Goal: Task Accomplishment & Management: Complete application form

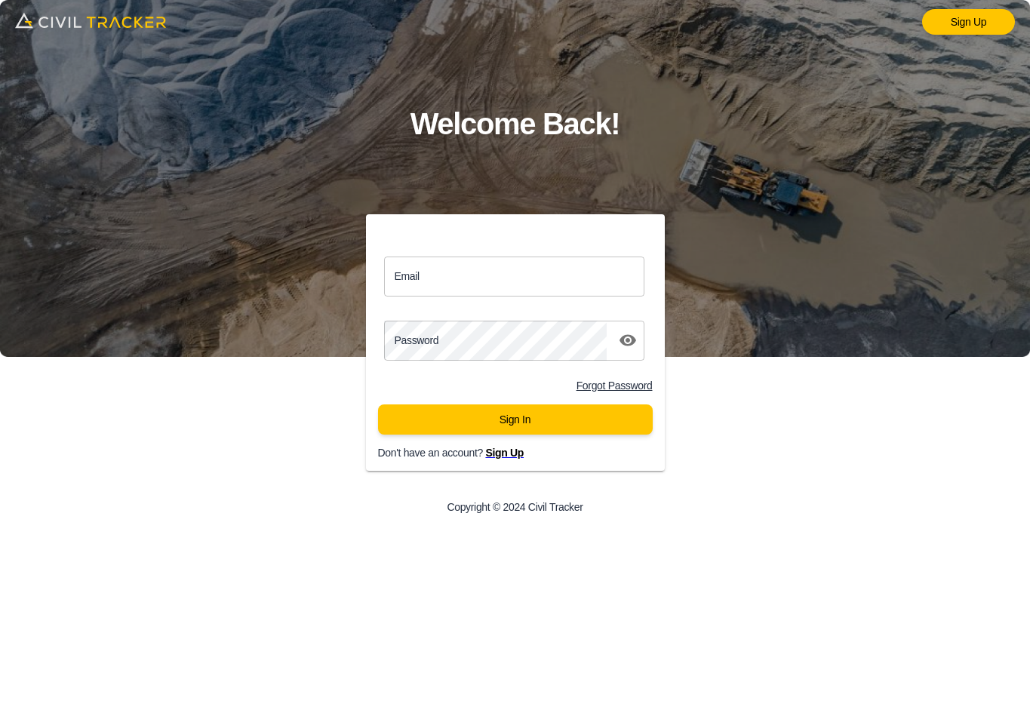
click at [531, 282] on input "Email" at bounding box center [514, 276] width 261 height 40
type input "matthew.burgess@graham.ca"
click at [529, 422] on button "Sign In" at bounding box center [515, 419] width 275 height 30
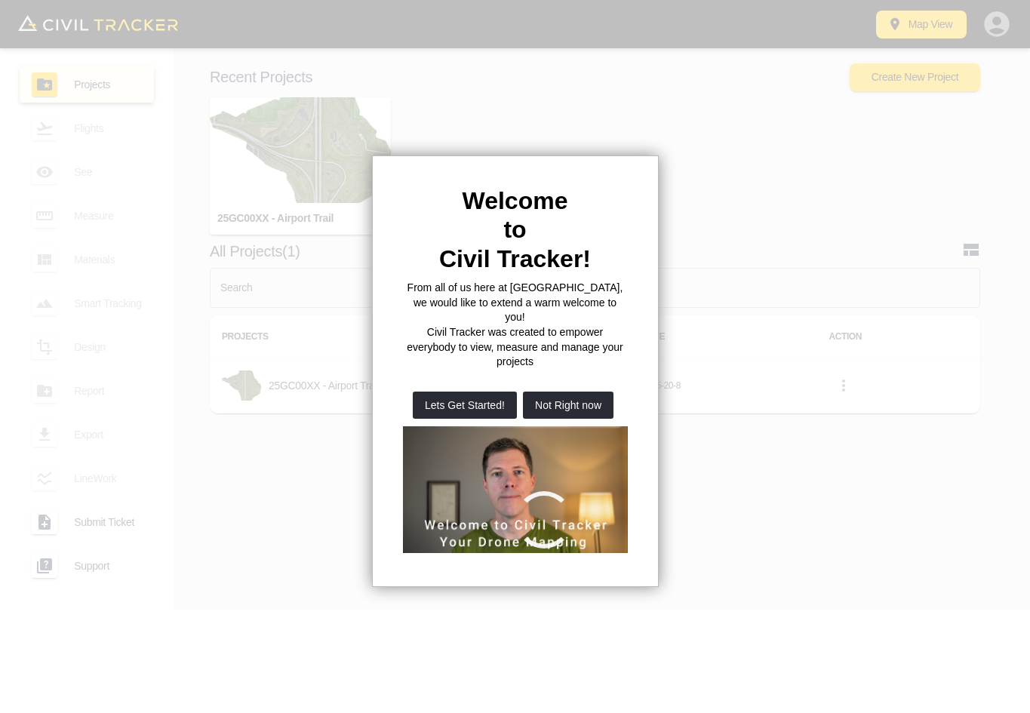
click at [564, 392] on button "Not Right now" at bounding box center [568, 405] width 91 height 27
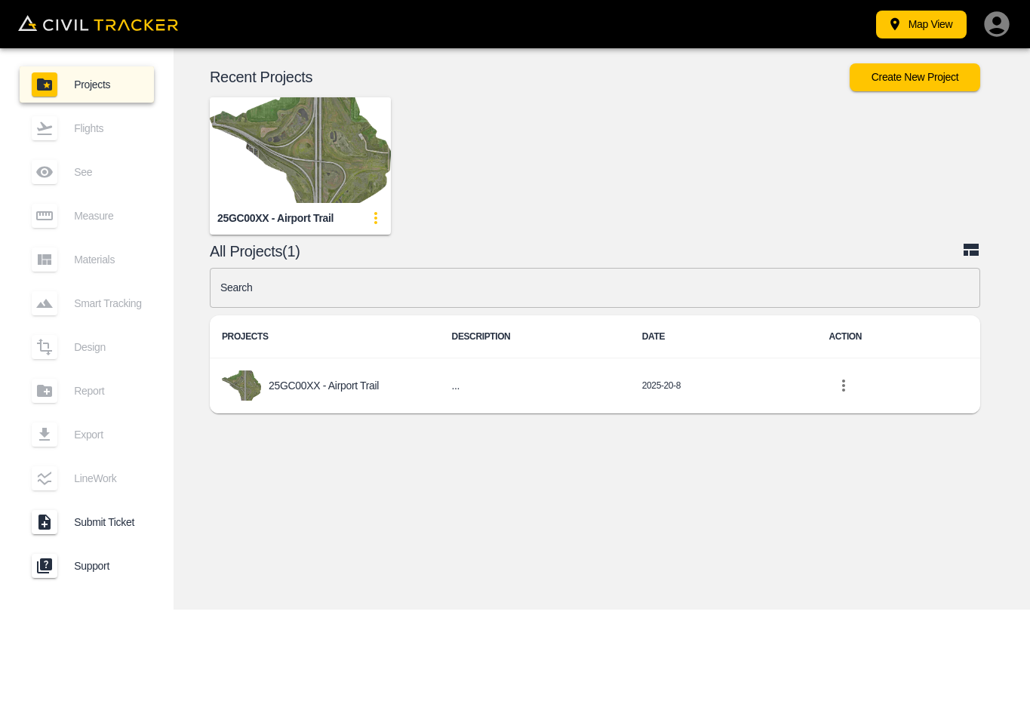
click at [279, 152] on img "button" at bounding box center [300, 150] width 181 height 106
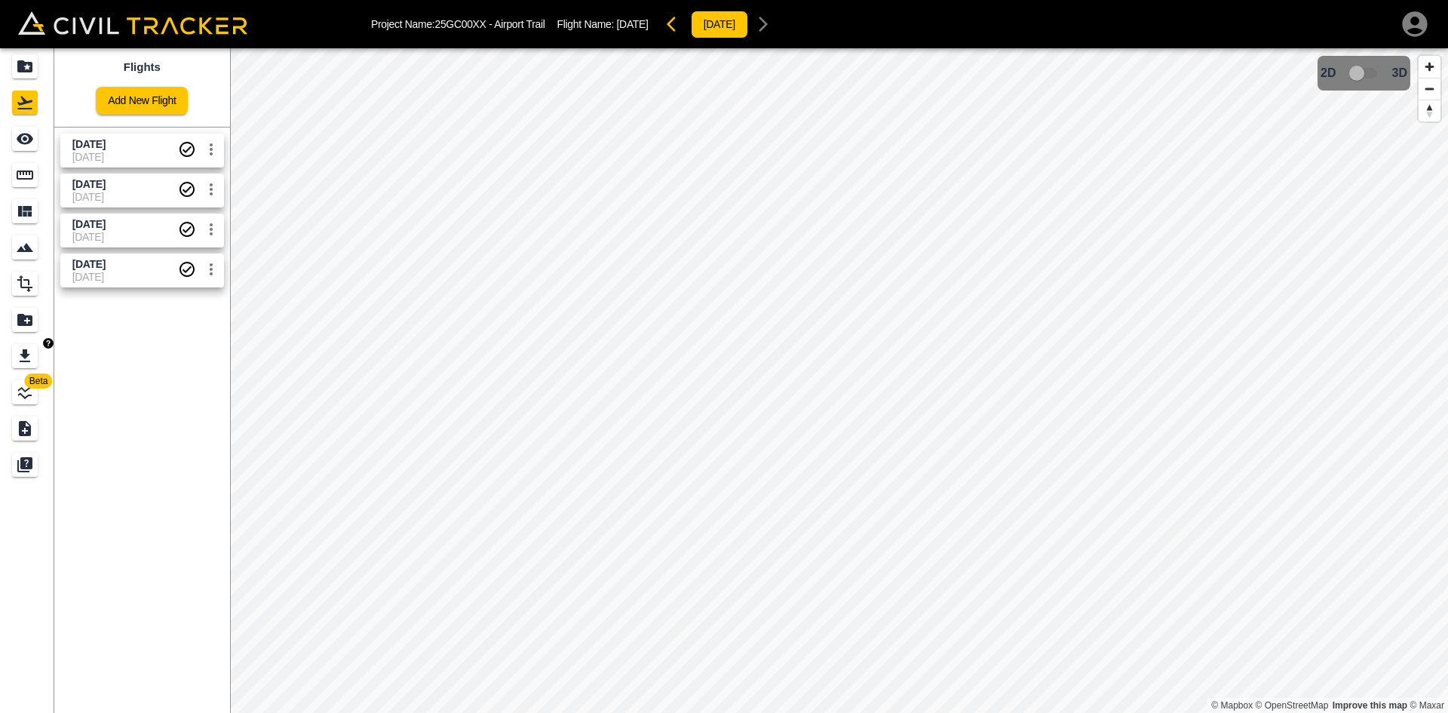
click at [30, 358] on icon "Export" at bounding box center [25, 356] width 18 height 18
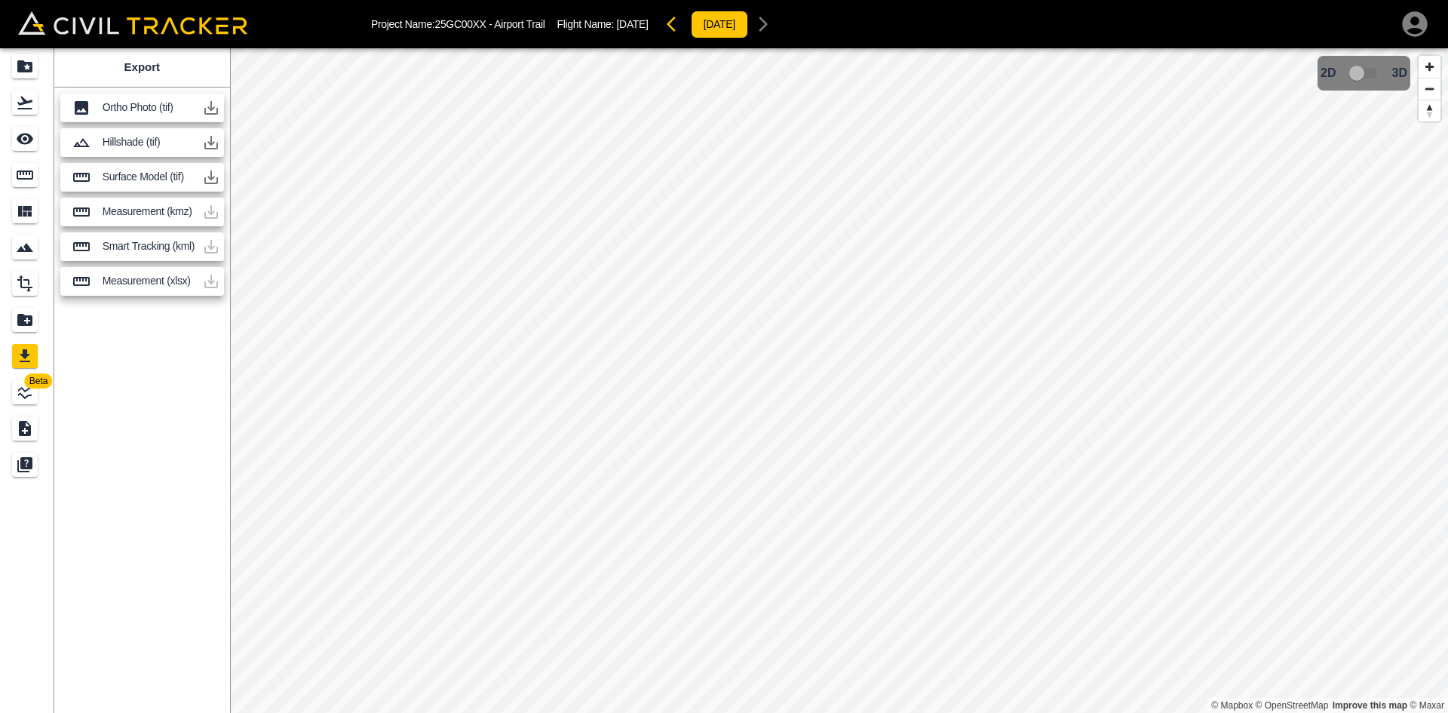
click at [213, 177] on icon "button" at bounding box center [211, 177] width 14 height 14
click at [17, 107] on icon "Flights" at bounding box center [25, 103] width 18 height 18
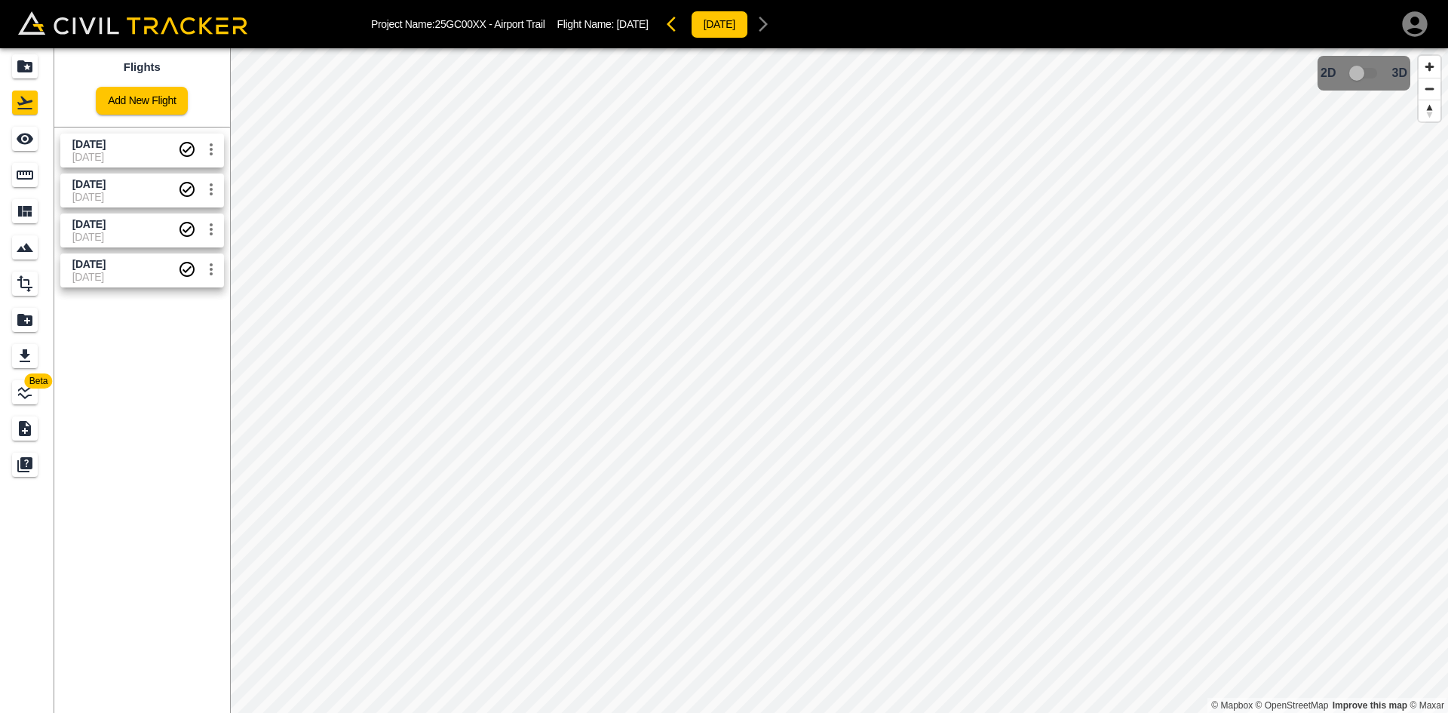
click at [161, 162] on span "[DATE]" at bounding box center [125, 157] width 106 height 12
click at [28, 149] on div "See" at bounding box center [25, 139] width 26 height 24
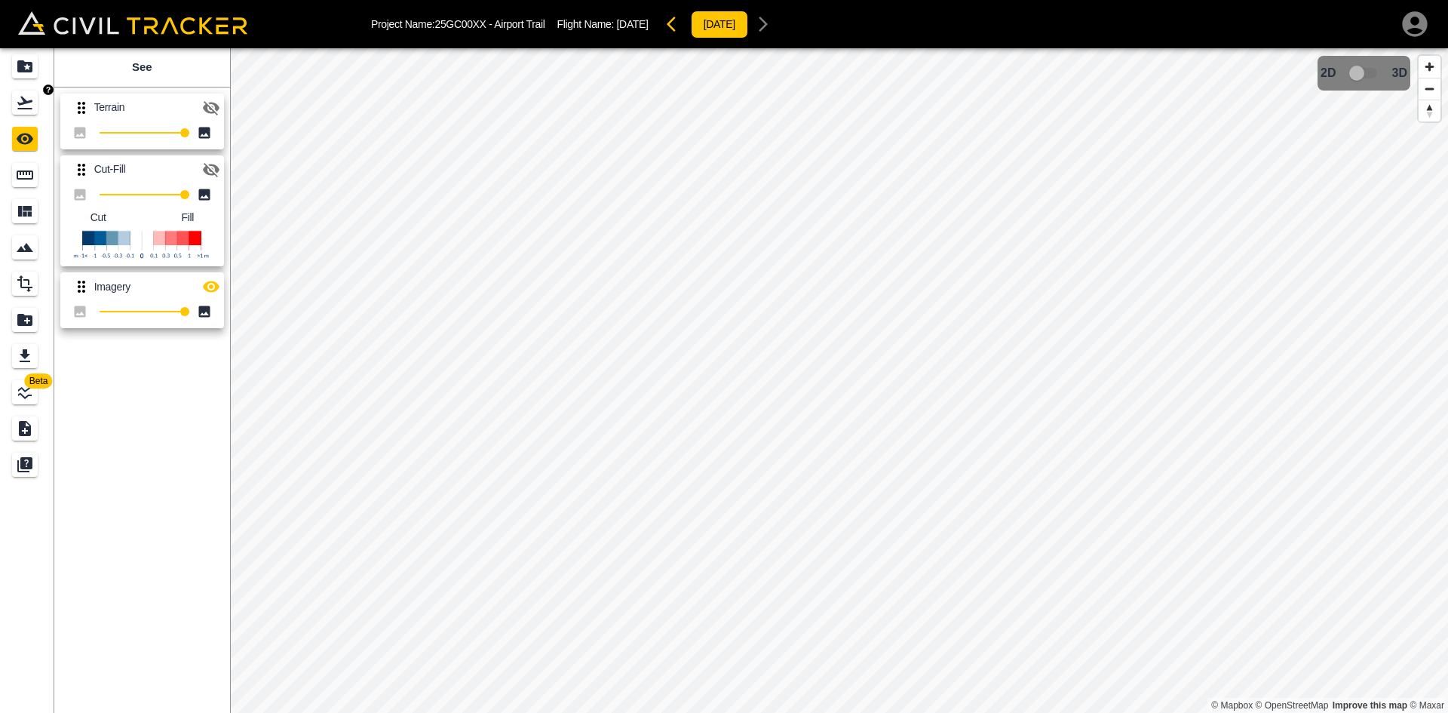
click at [26, 102] on icon "Flights" at bounding box center [24, 103] width 15 height 13
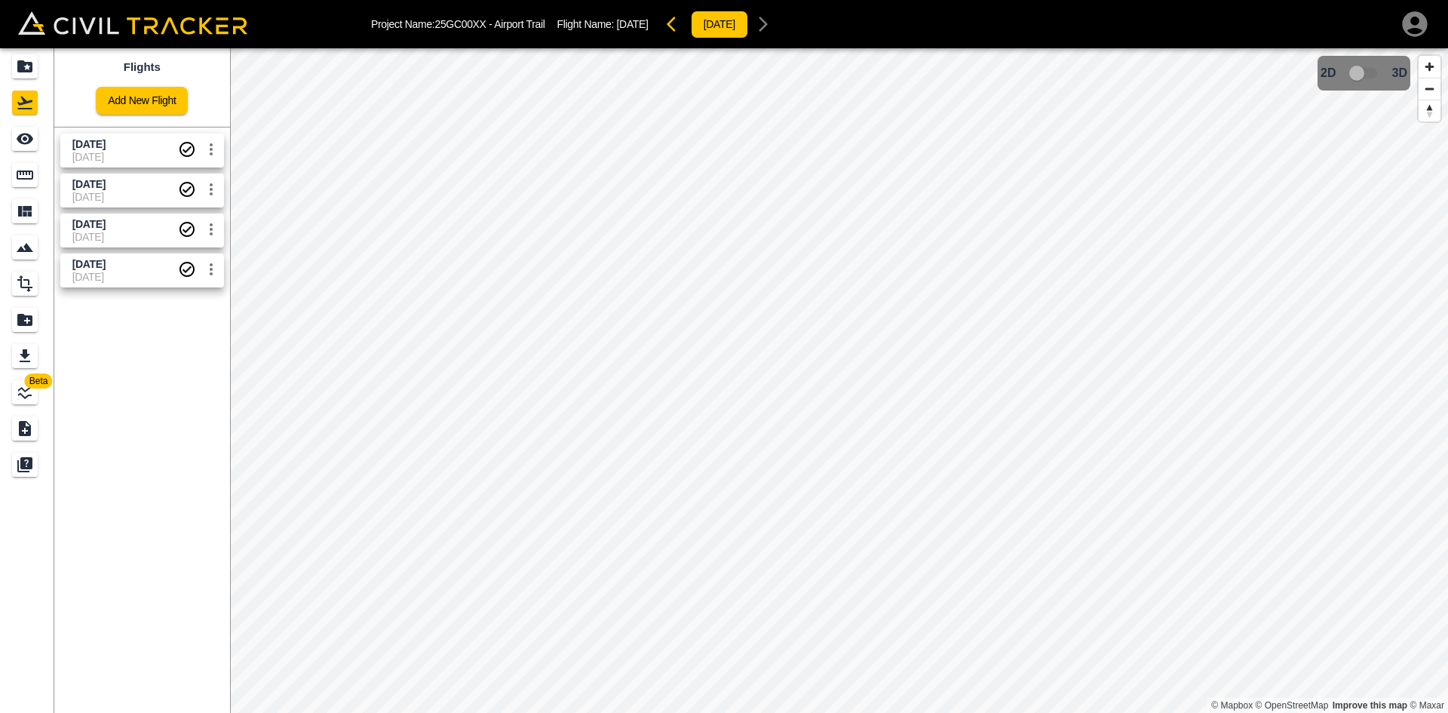
click at [115, 159] on span "[DATE]" at bounding box center [125, 157] width 106 height 12
click at [23, 144] on icon "See" at bounding box center [25, 139] width 17 height 11
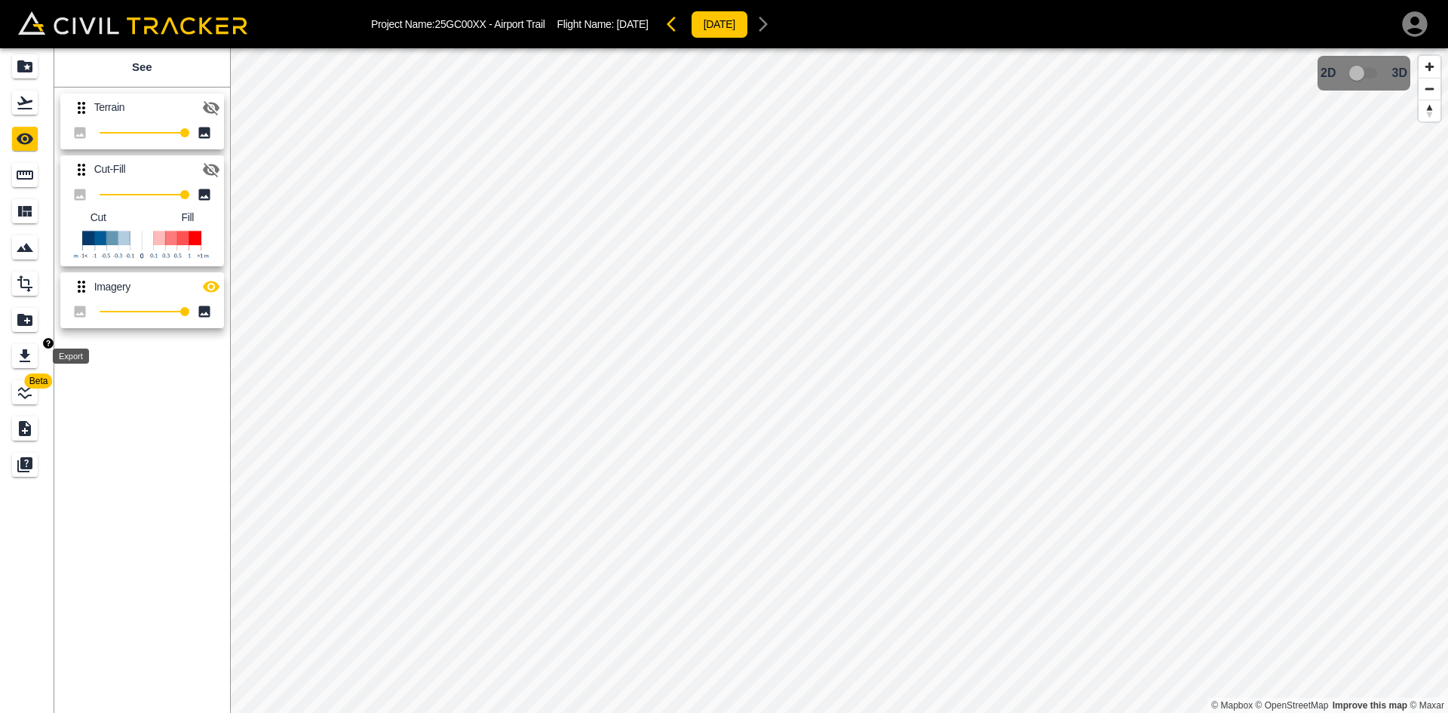
click at [28, 349] on icon "Export" at bounding box center [25, 356] width 18 height 18
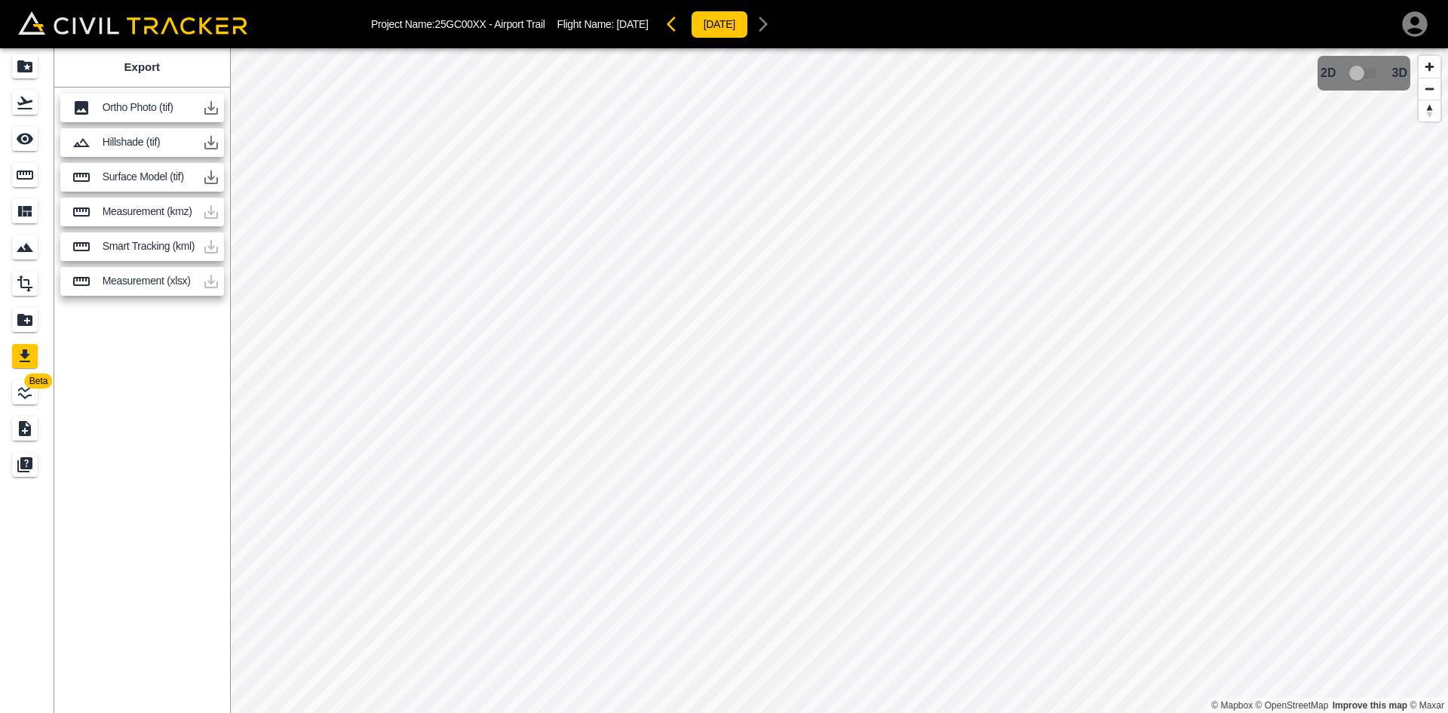
click at [213, 108] on icon "button" at bounding box center [211, 108] width 14 height 14
click at [22, 105] on icon "Flights" at bounding box center [25, 103] width 18 height 18
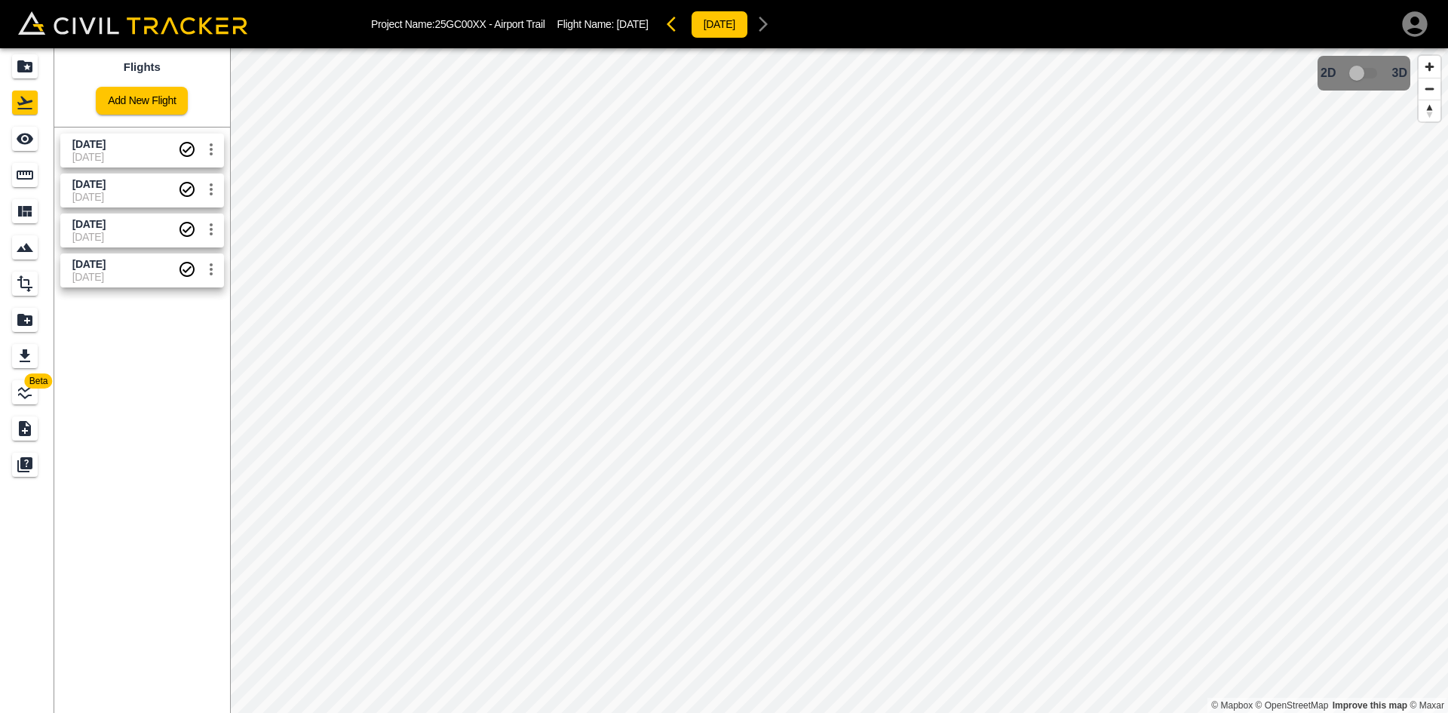
click at [191, 334] on div "Flights Add New Flight Aug 27 2025 9-3-2025 Aug 20 2025 8-21-2025 Aug 15 2025 8…" at bounding box center [142, 380] width 176 height 665
click at [1029, 27] on icon "button" at bounding box center [1414, 23] width 25 height 25
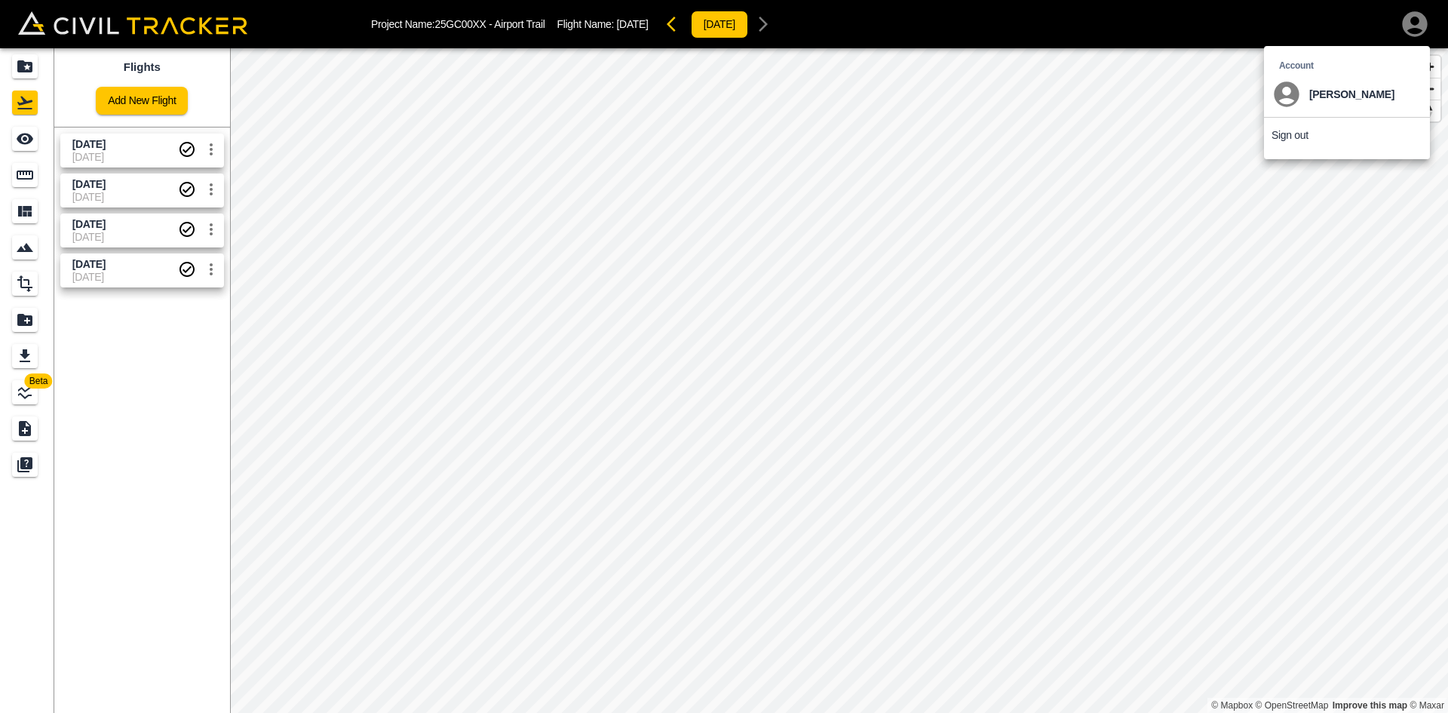
click at [1029, 133] on p "Sign out" at bounding box center [1290, 135] width 37 height 12
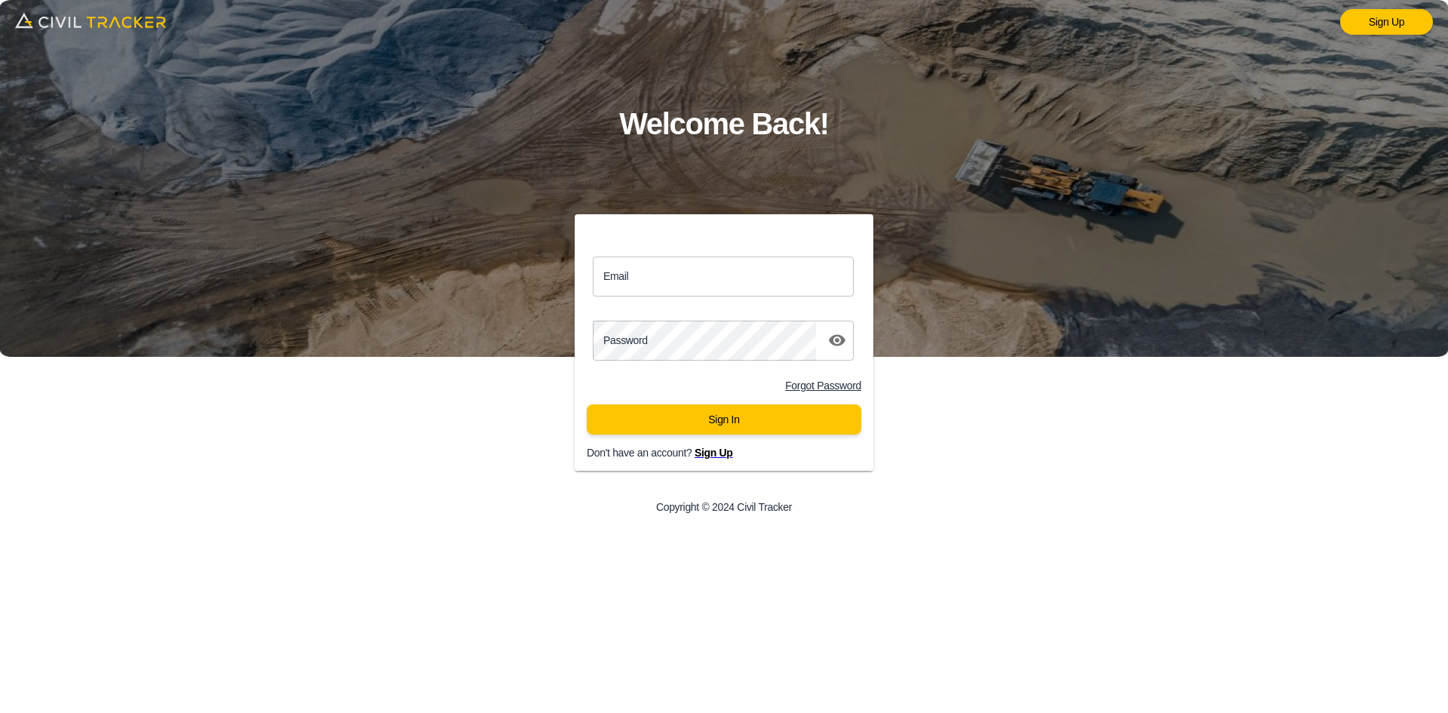
click at [730, 282] on input "Email" at bounding box center [723, 276] width 261 height 40
click at [692, 269] on input "Email" at bounding box center [723, 276] width 261 height 40
paste input "[PERSON_NAME][EMAIL_ADDRESS][PERSON_NAME][PERSON_NAME][DOMAIN_NAME]"
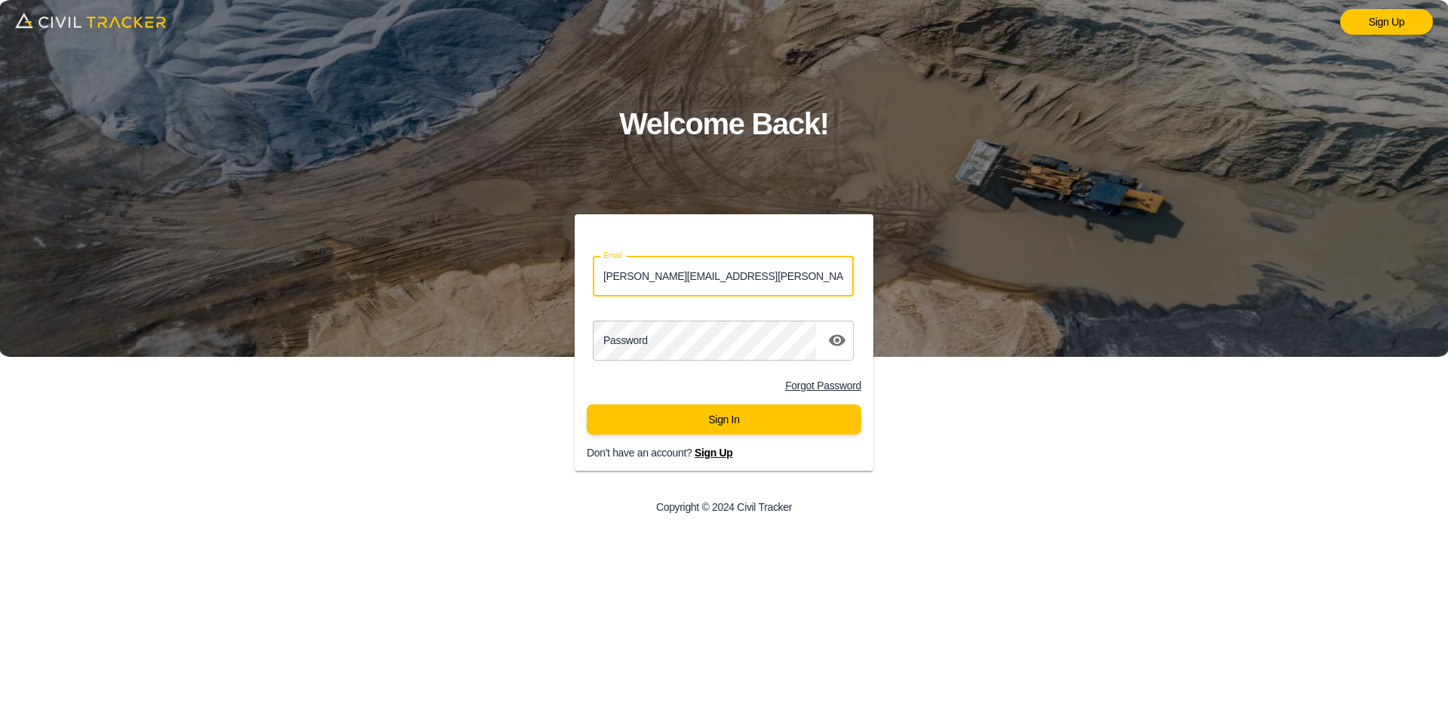
type input "[PERSON_NAME][EMAIL_ADDRESS][PERSON_NAME][PERSON_NAME][DOMAIN_NAME]"
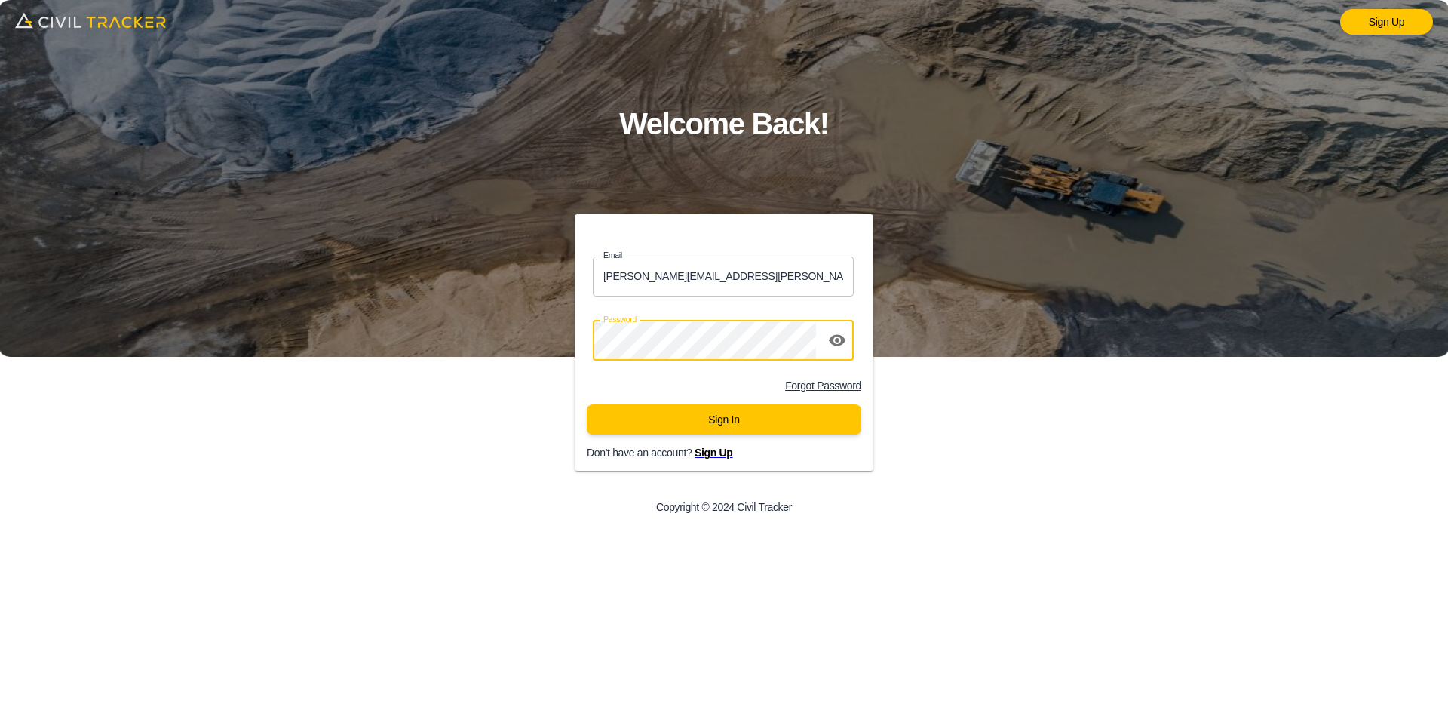
click at [658, 409] on button "Sign In" at bounding box center [724, 419] width 275 height 30
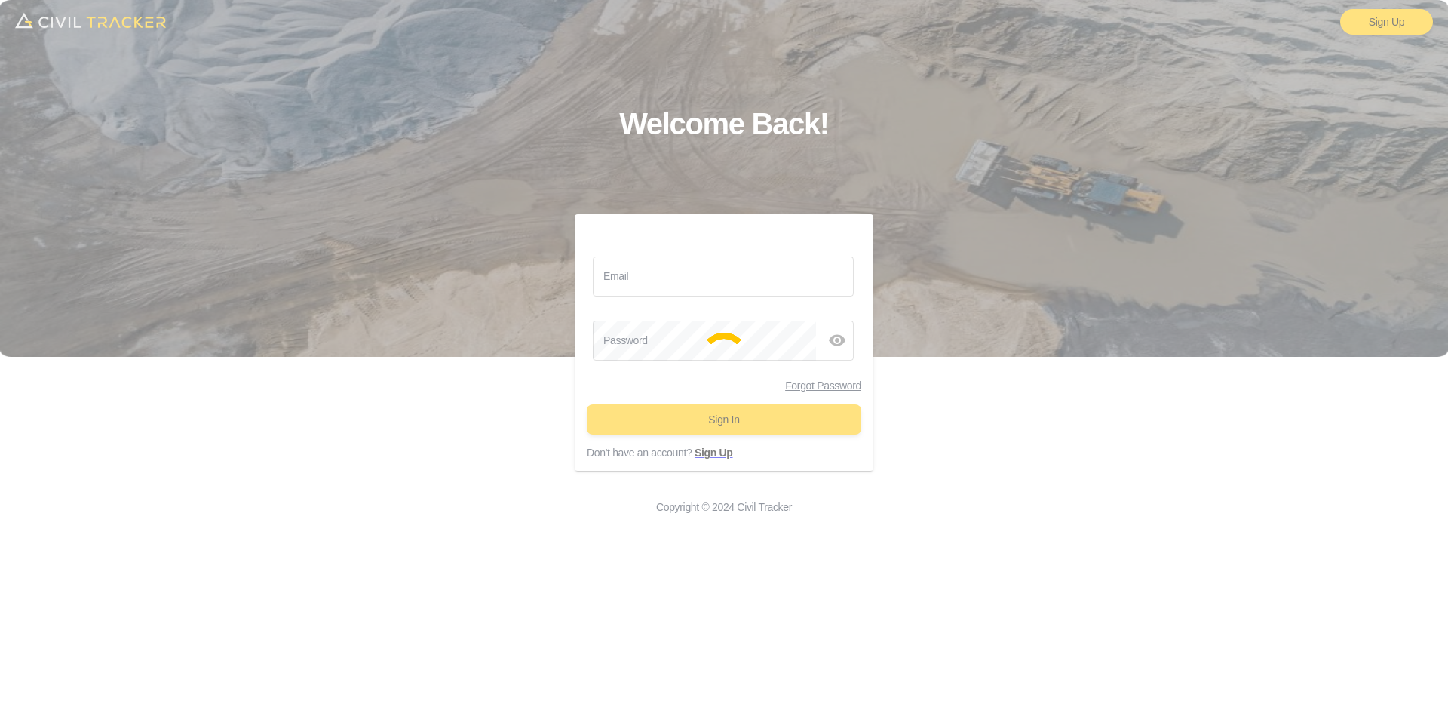
click at [660, 423] on div at bounding box center [724, 356] width 1448 height 713
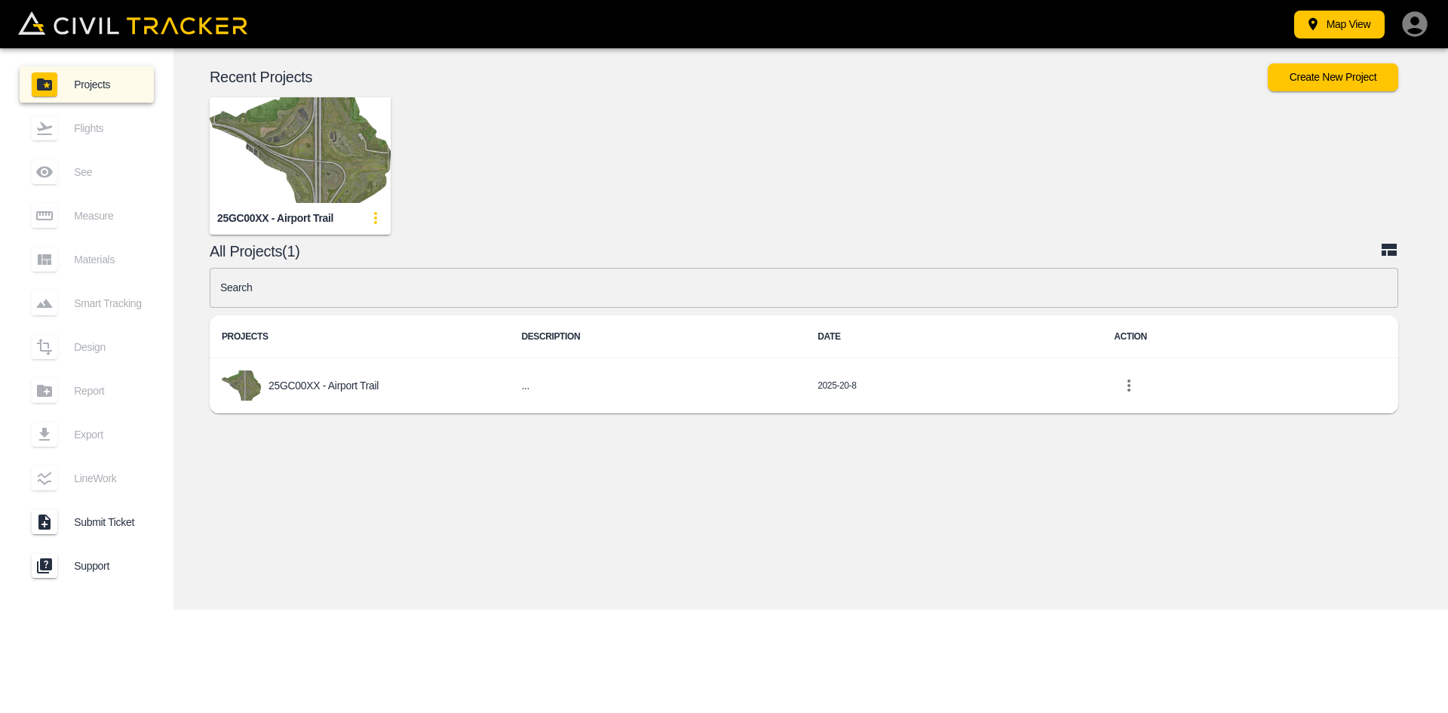
click at [294, 165] on img "button" at bounding box center [300, 150] width 181 height 106
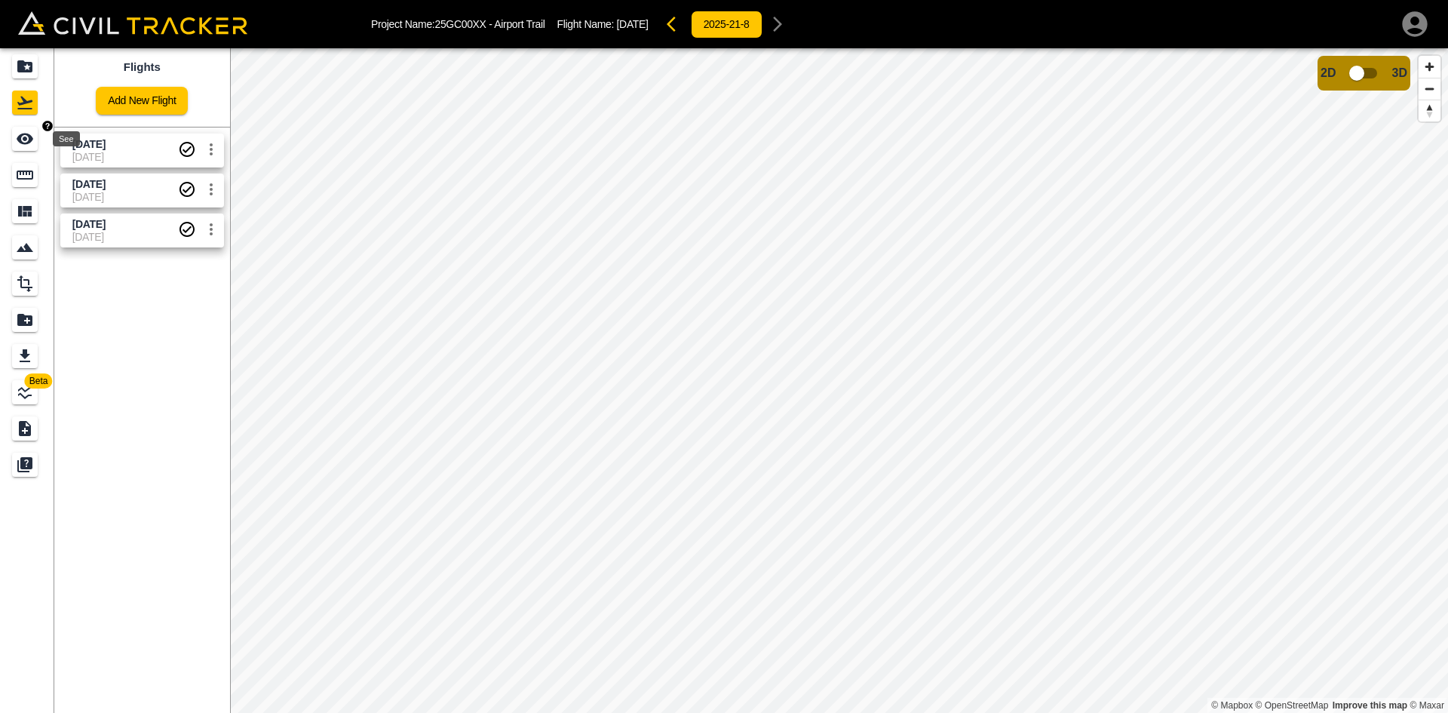
click at [17, 136] on icon "See" at bounding box center [25, 139] width 18 height 18
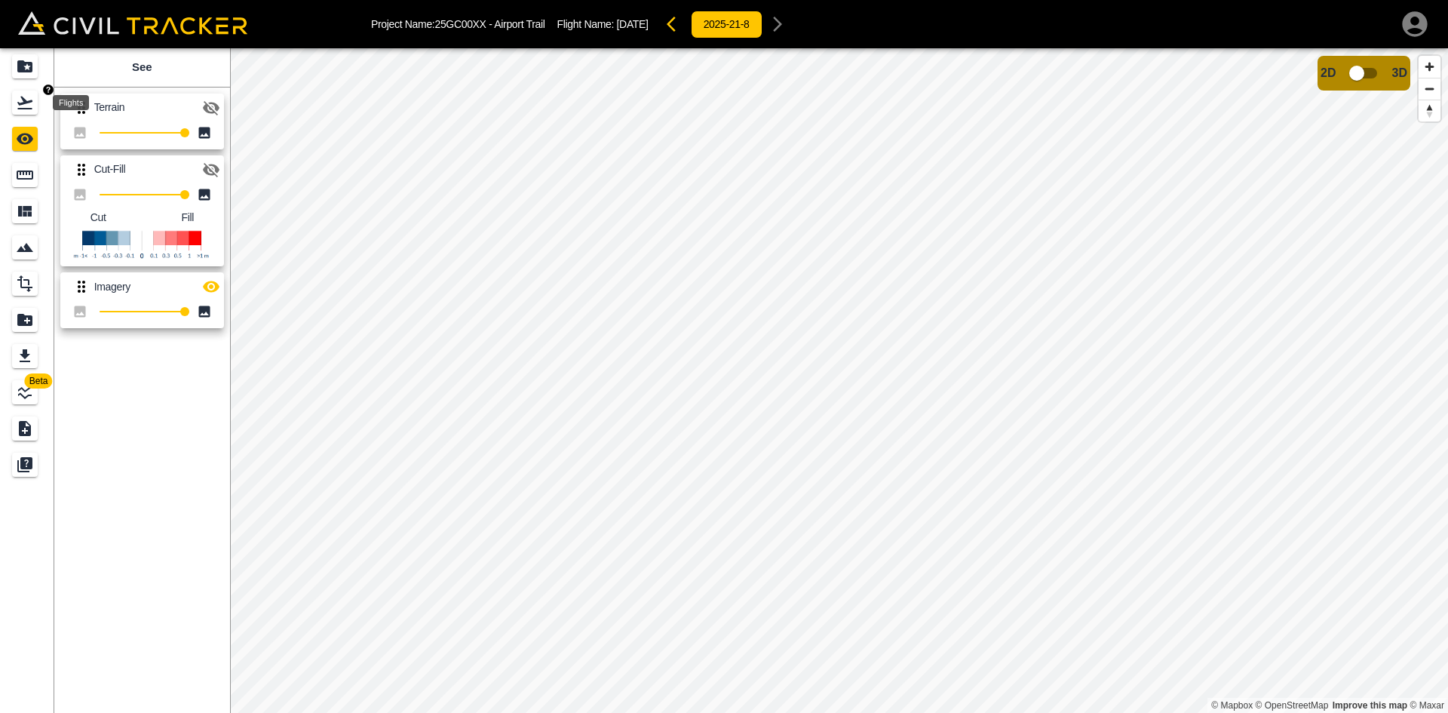
click at [18, 114] on div "Flights" at bounding box center [25, 103] width 26 height 24
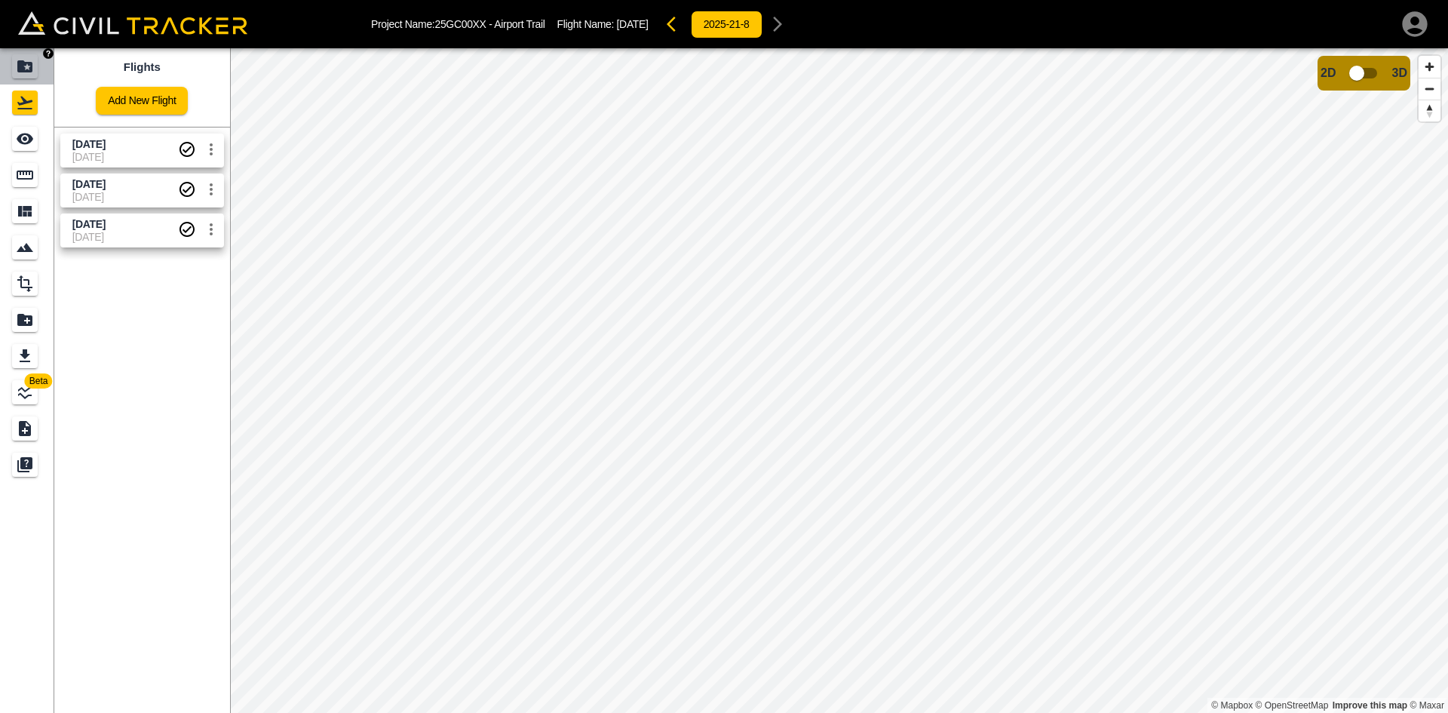
click at [7, 73] on link at bounding box center [27, 66] width 54 height 36
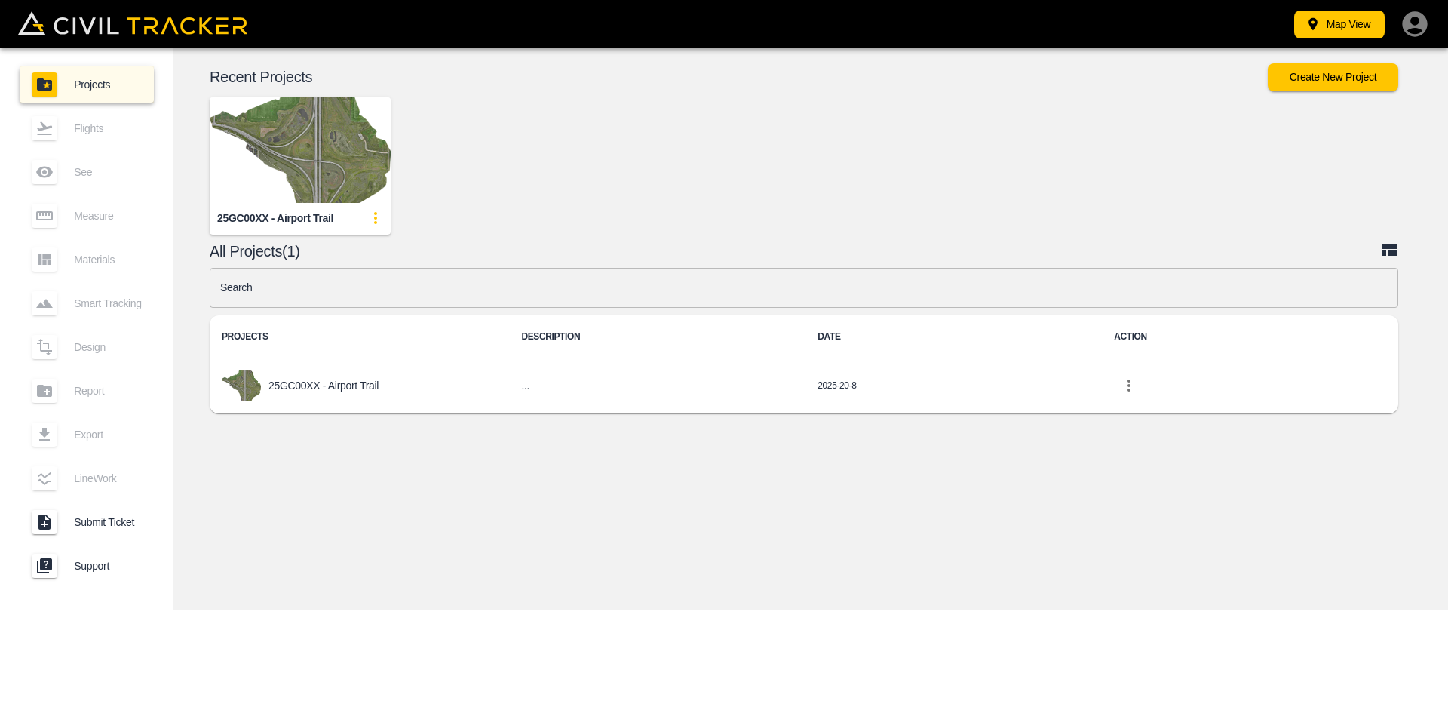
click at [1424, 26] on icon "button" at bounding box center [1414, 23] width 25 height 25
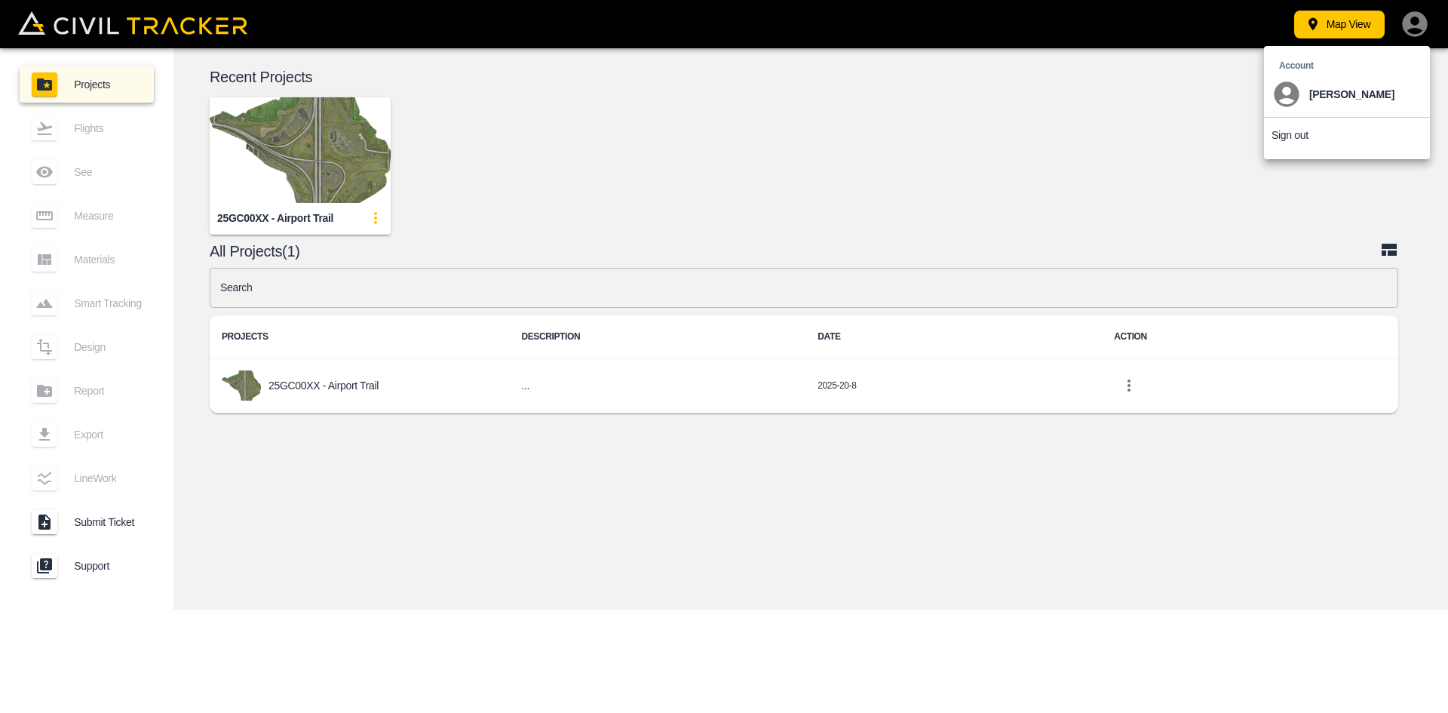
click at [1300, 136] on p "Sign out" at bounding box center [1290, 135] width 37 height 12
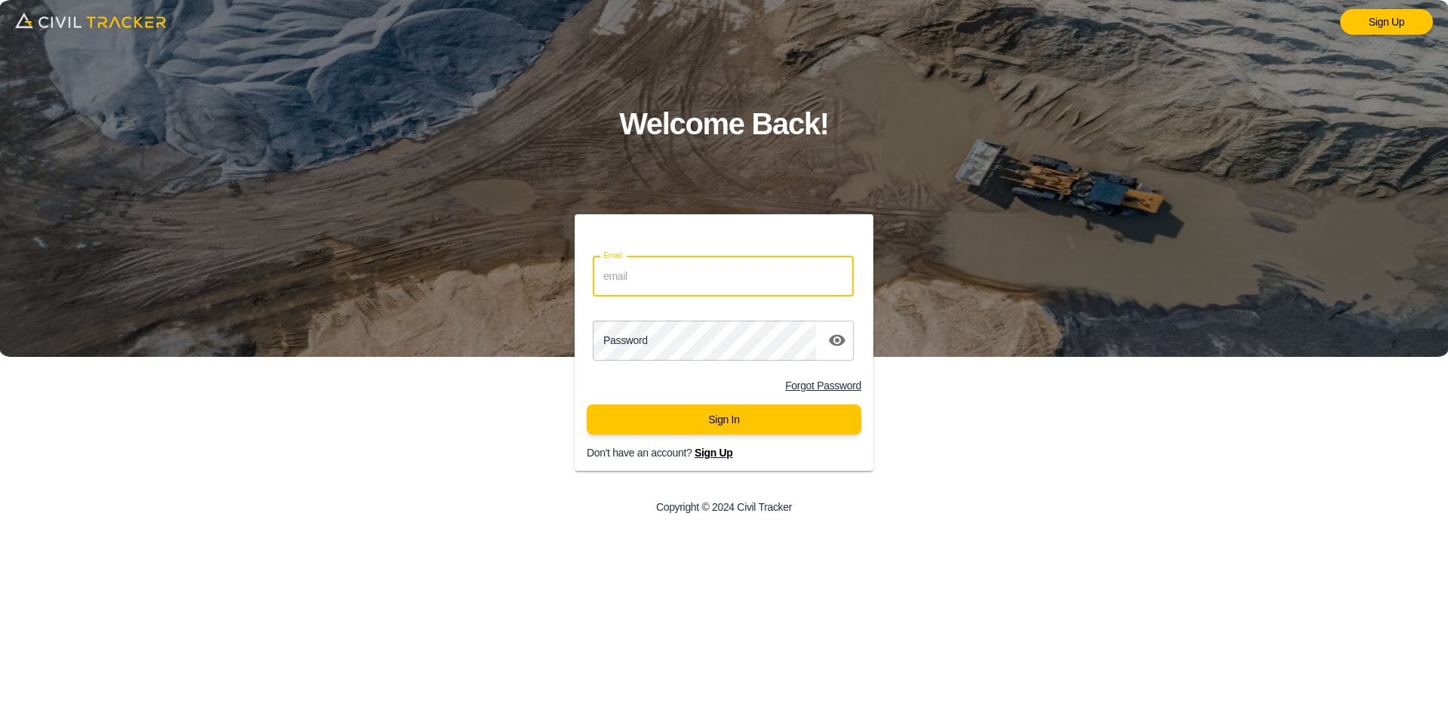
click at [703, 281] on input "Email" at bounding box center [723, 276] width 261 height 40
type input "[PERSON_NAME][EMAIL_ADDRESS][PERSON_NAME][PERSON_NAME][DOMAIN_NAME]"
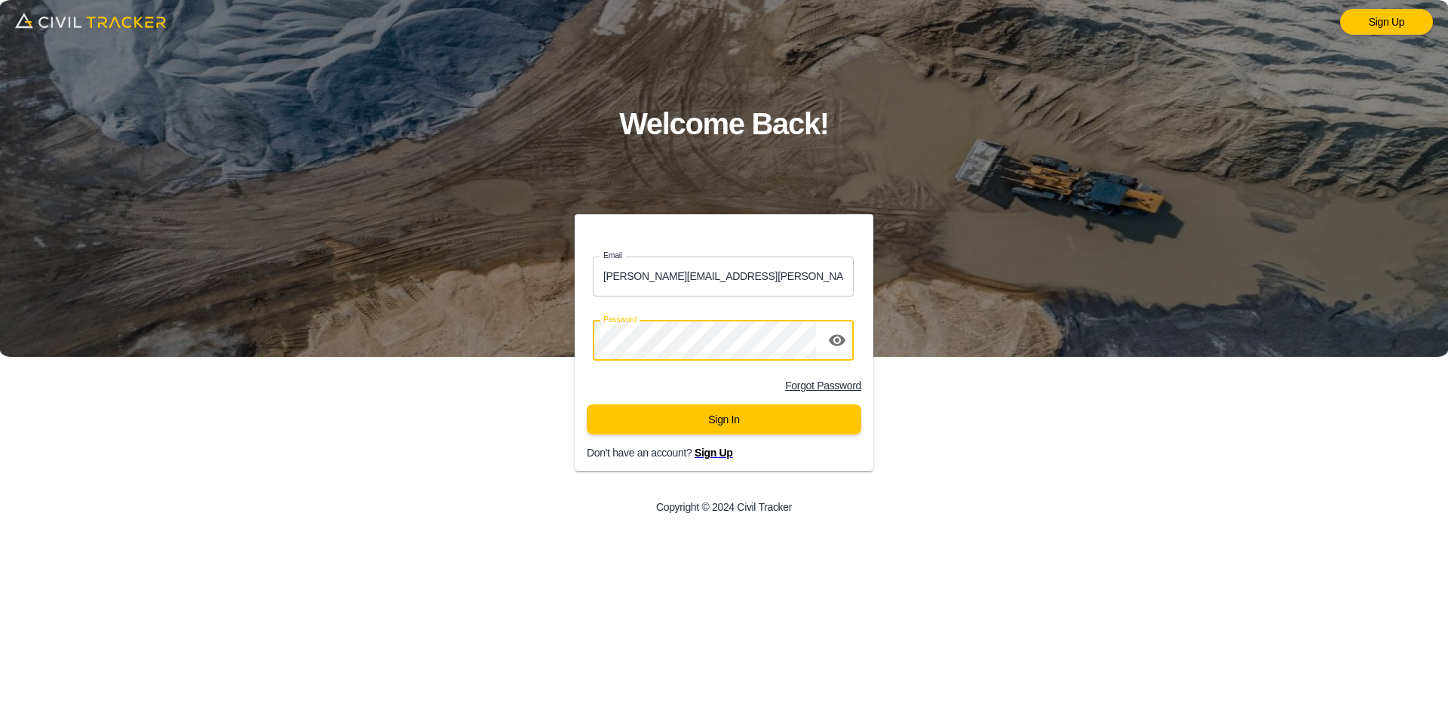
click button "Sign In" at bounding box center [724, 419] width 275 height 30
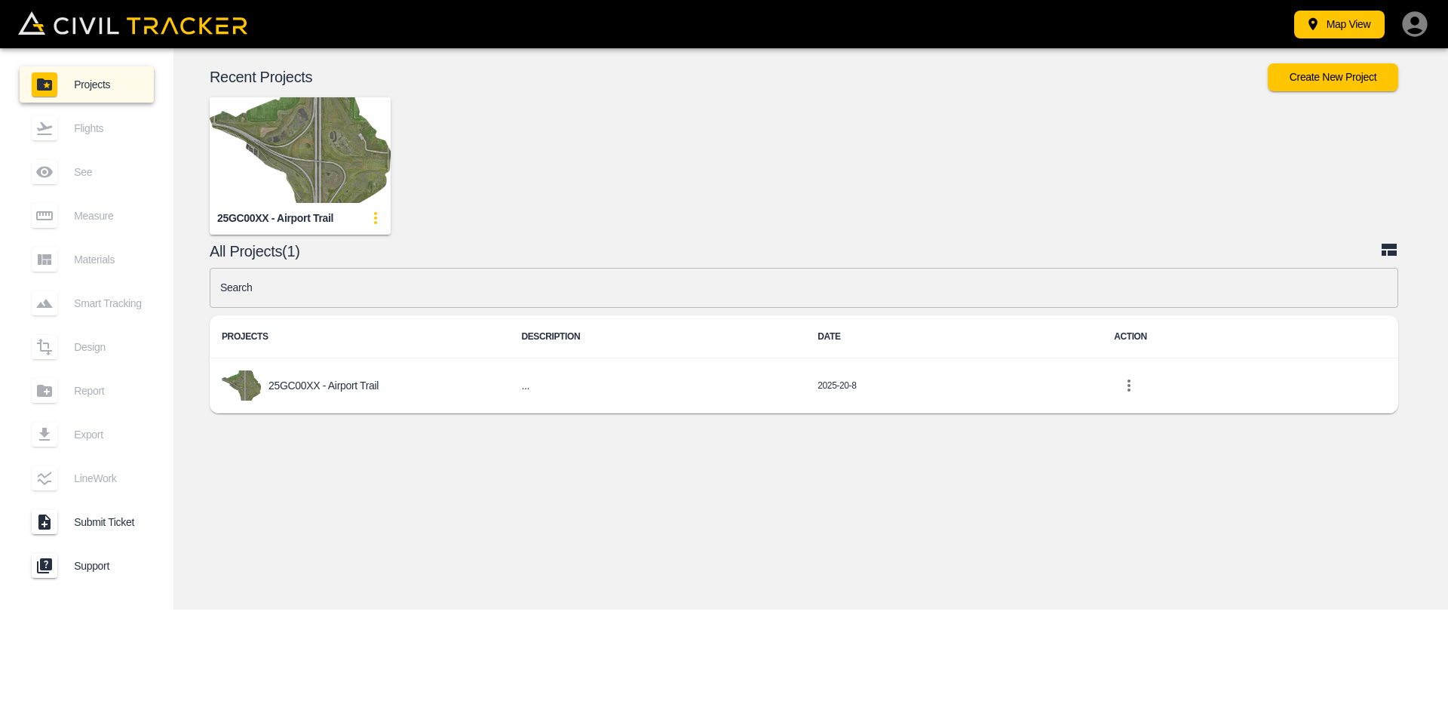
click at [324, 152] on img "button" at bounding box center [300, 150] width 181 height 106
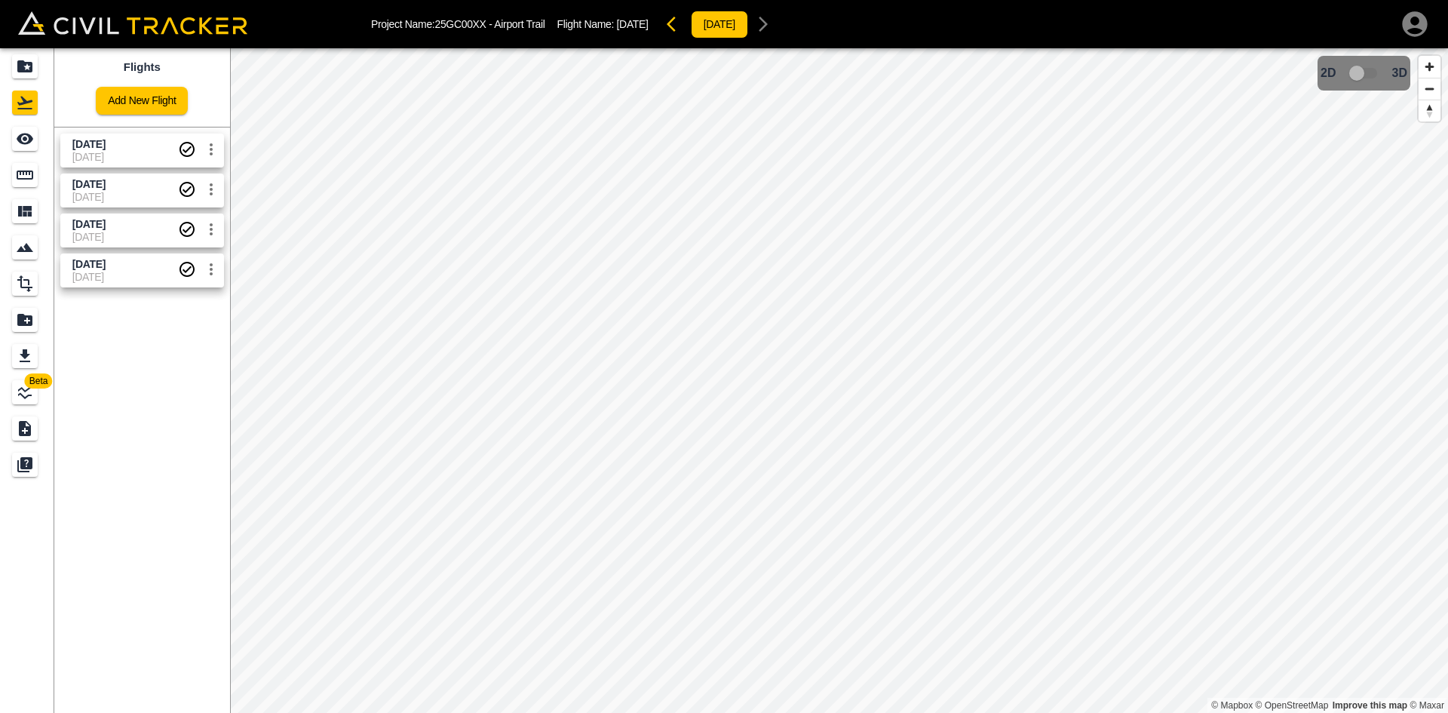
click at [1419, 23] on icon "button" at bounding box center [1415, 24] width 30 height 30
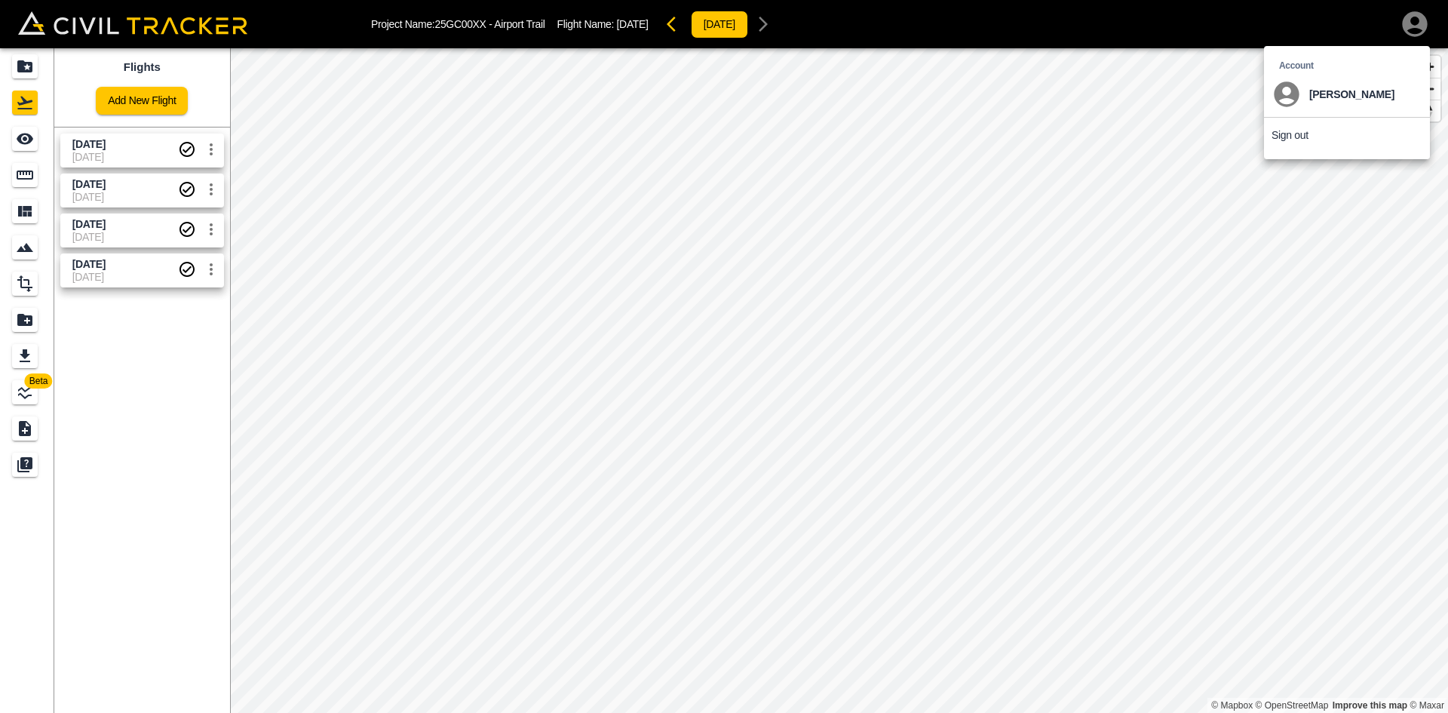
click at [111, 149] on div at bounding box center [724, 356] width 1448 height 713
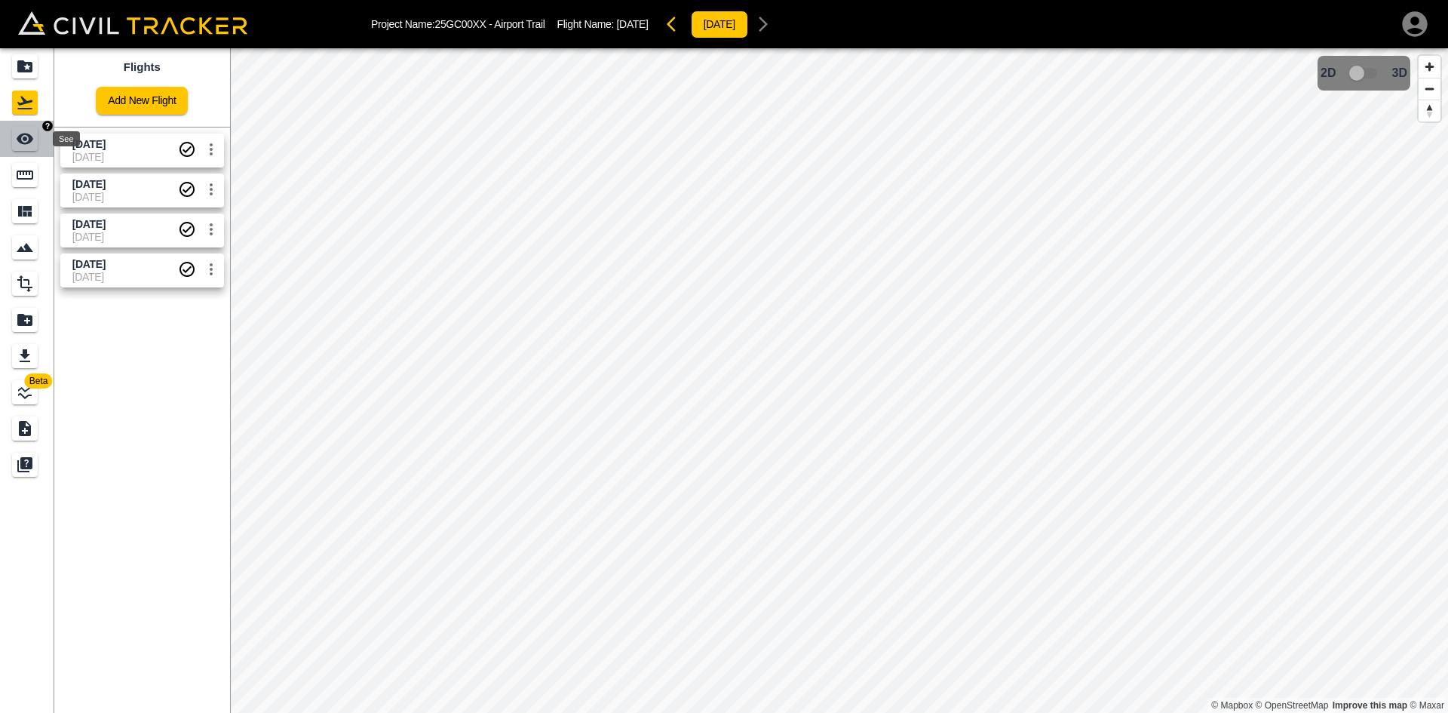
click at [32, 139] on icon "See" at bounding box center [25, 139] width 17 height 11
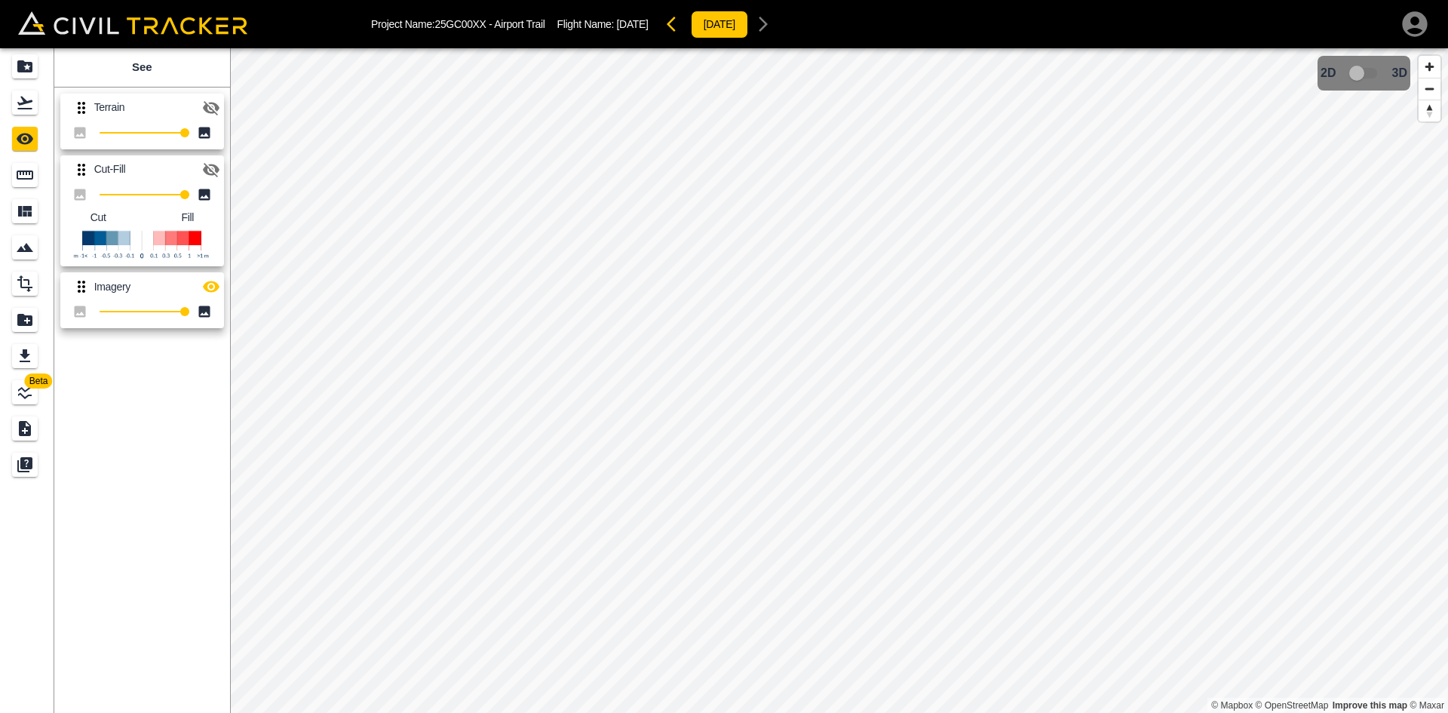
click at [217, 112] on icon "button" at bounding box center [211, 108] width 18 height 18
click at [213, 172] on icon "button" at bounding box center [211, 170] width 17 height 14
click at [207, 286] on icon "button" at bounding box center [211, 286] width 17 height 11
click at [209, 110] on icon "button" at bounding box center [211, 108] width 18 height 18
click at [36, 101] on div "Flights" at bounding box center [25, 103] width 26 height 24
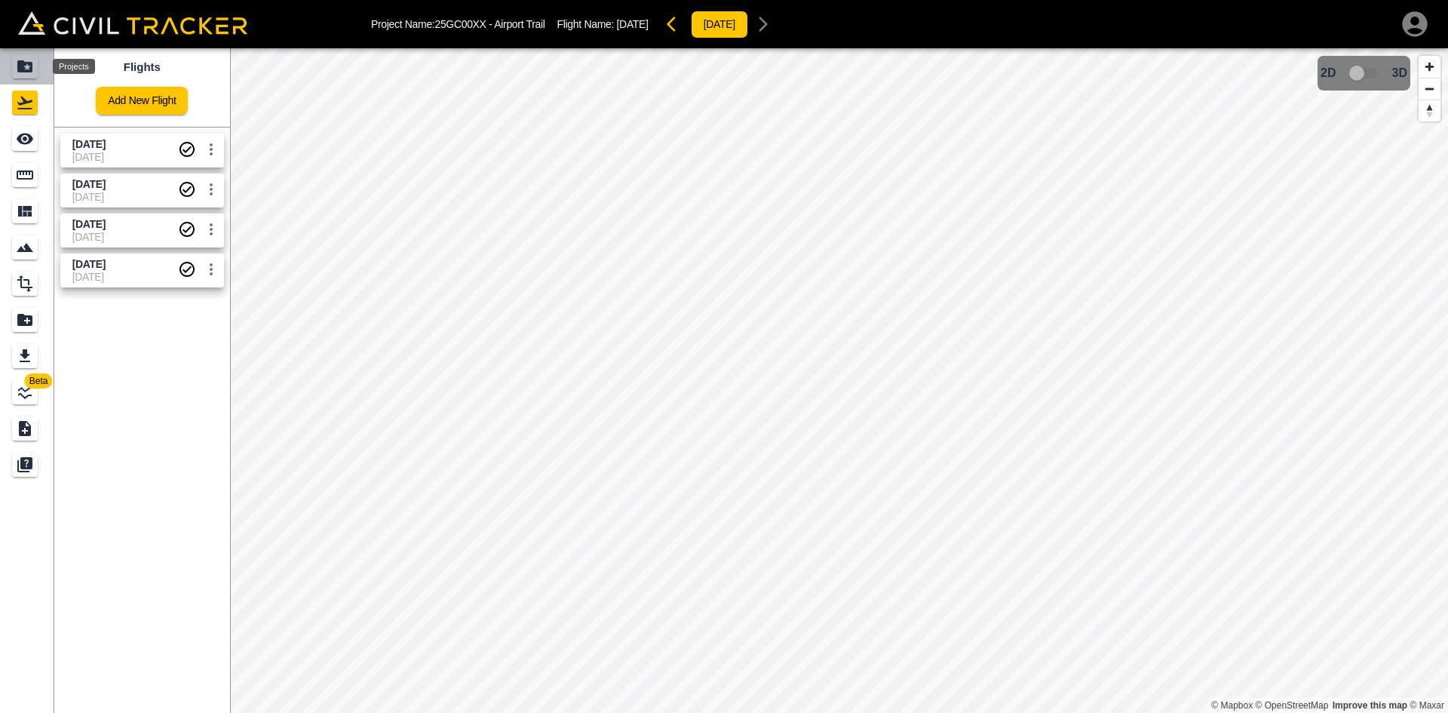
click at [32, 74] on icon "Projects" at bounding box center [25, 66] width 18 height 18
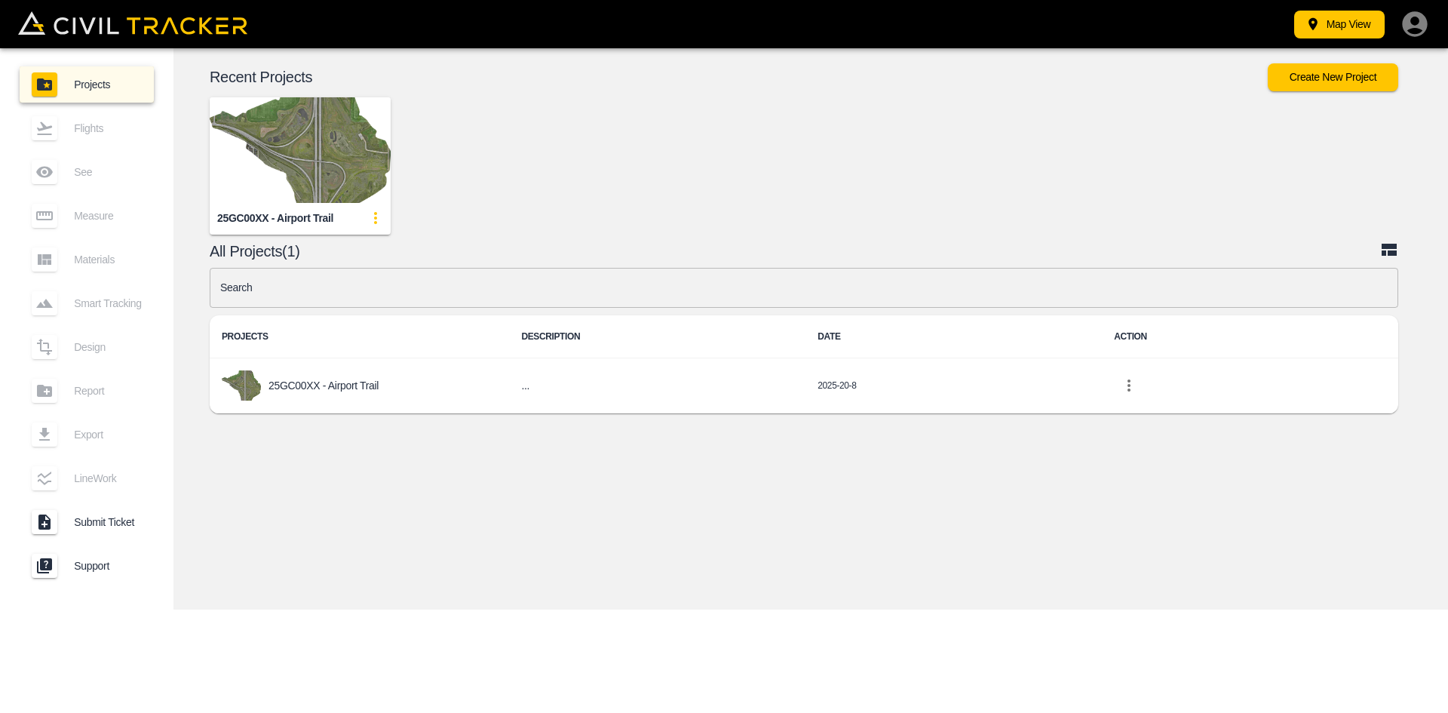
click at [1317, 138] on div "25GC00XX - Airport Trail" at bounding box center [798, 153] width 1293 height 161
click at [1427, 28] on icon "button" at bounding box center [1414, 23] width 25 height 25
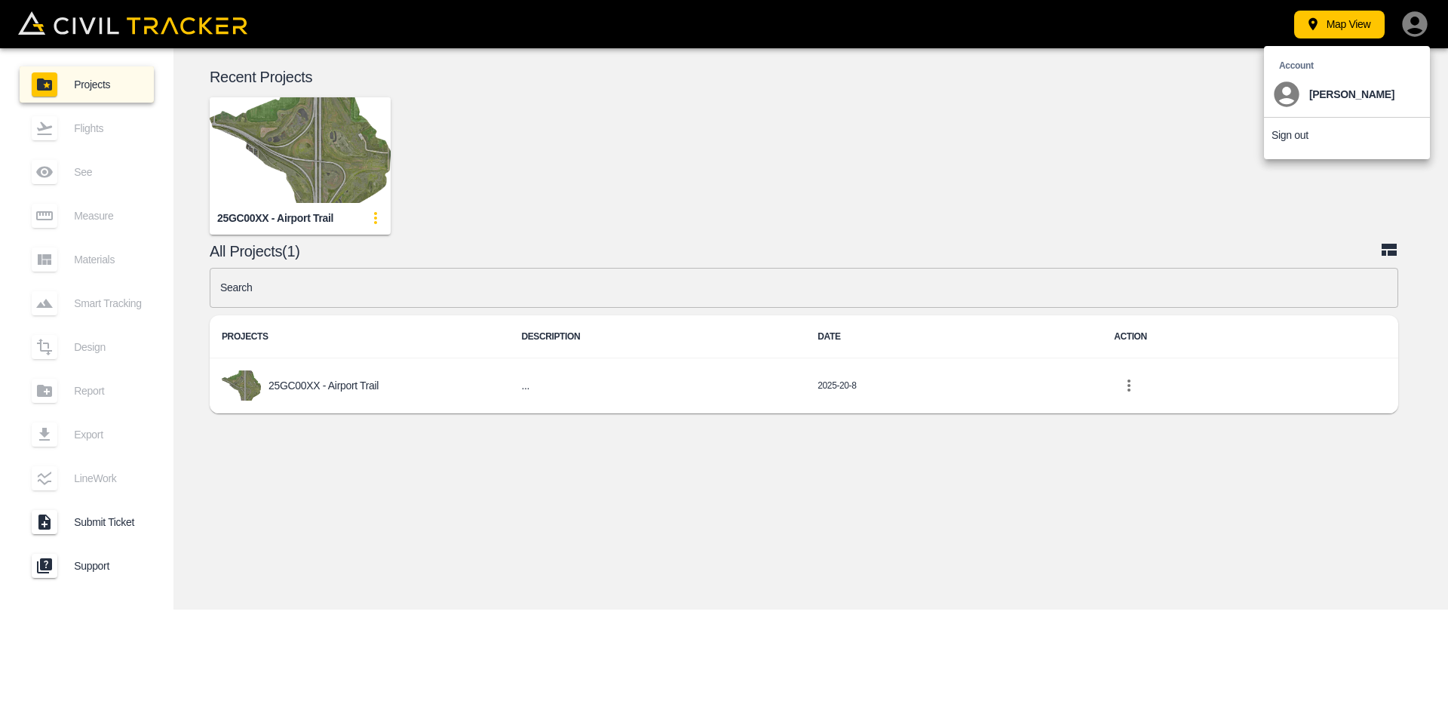
click at [1295, 135] on p "Sign out" at bounding box center [1290, 135] width 37 height 12
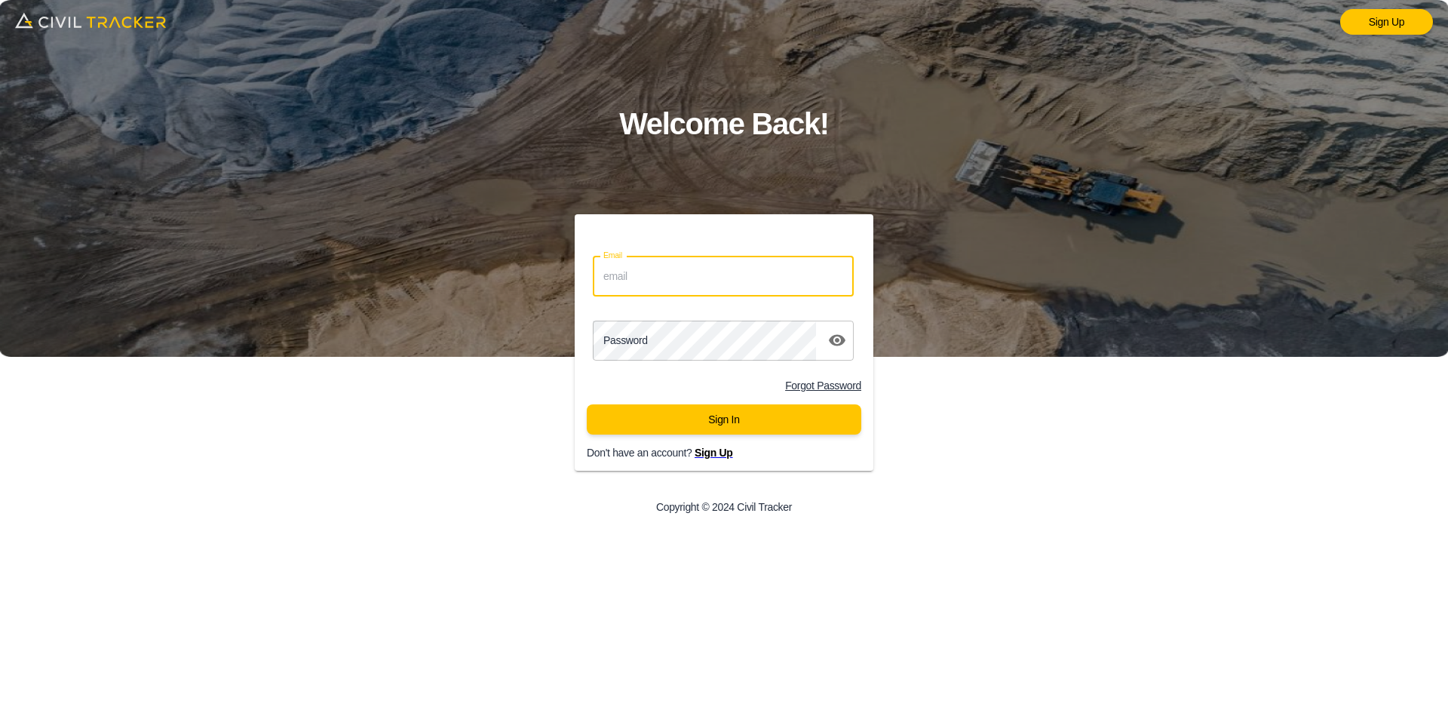
click at [653, 281] on input "Email" at bounding box center [723, 276] width 261 height 40
paste input "justin.grenier@graham.ca"
type input "justin.grenier@graham.ca"
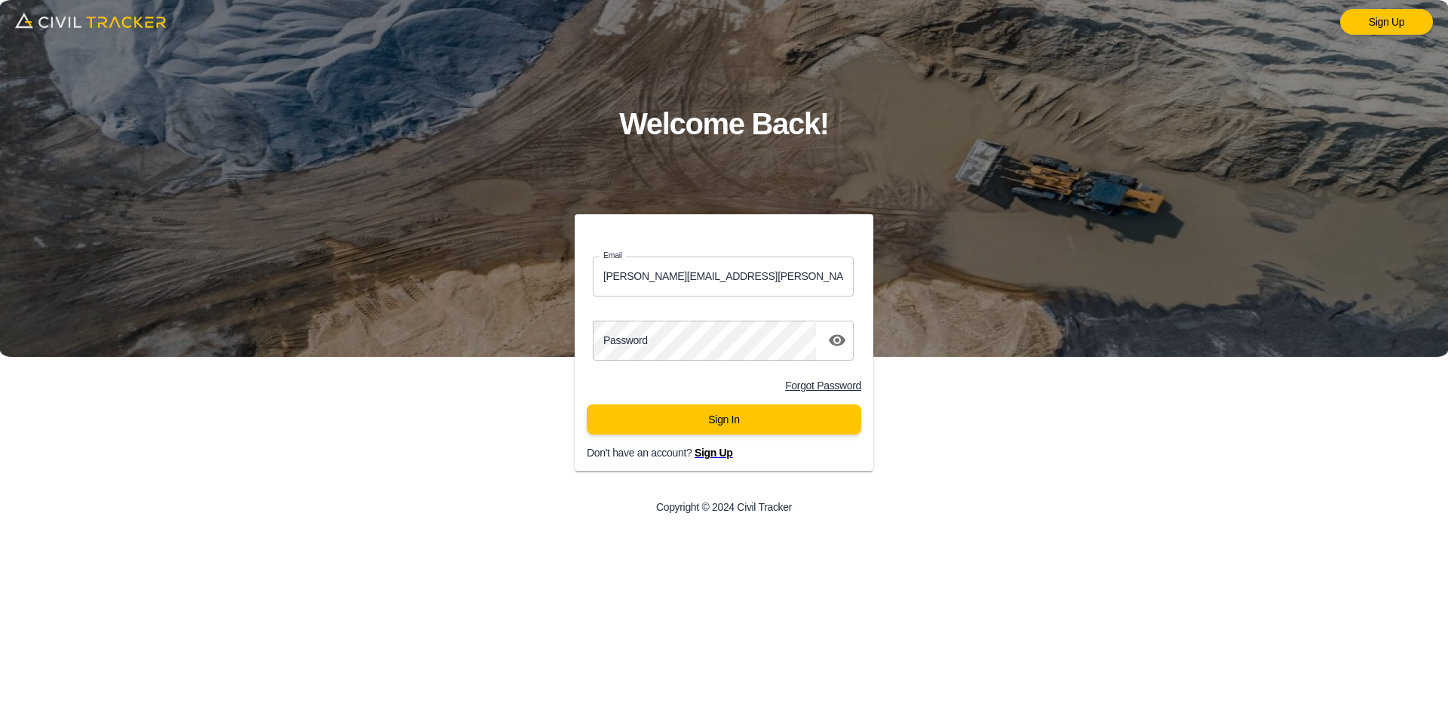
click at [1069, 617] on div "Sign Up Welcome Back! Email justin.grenier@graham.ca Email Password password Fo…" at bounding box center [724, 356] width 1448 height 713
click at [662, 414] on button "Sign In" at bounding box center [724, 419] width 275 height 30
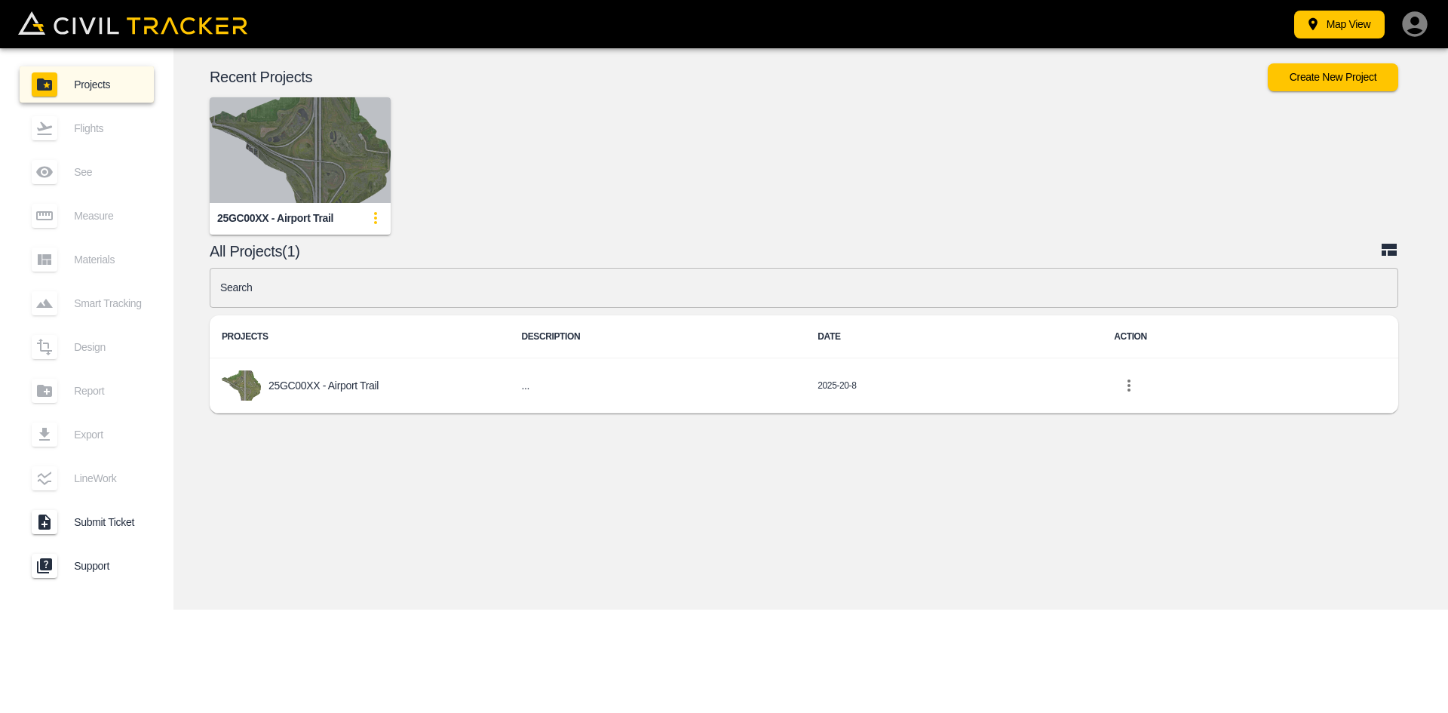
click at [262, 134] on img "button" at bounding box center [300, 150] width 181 height 106
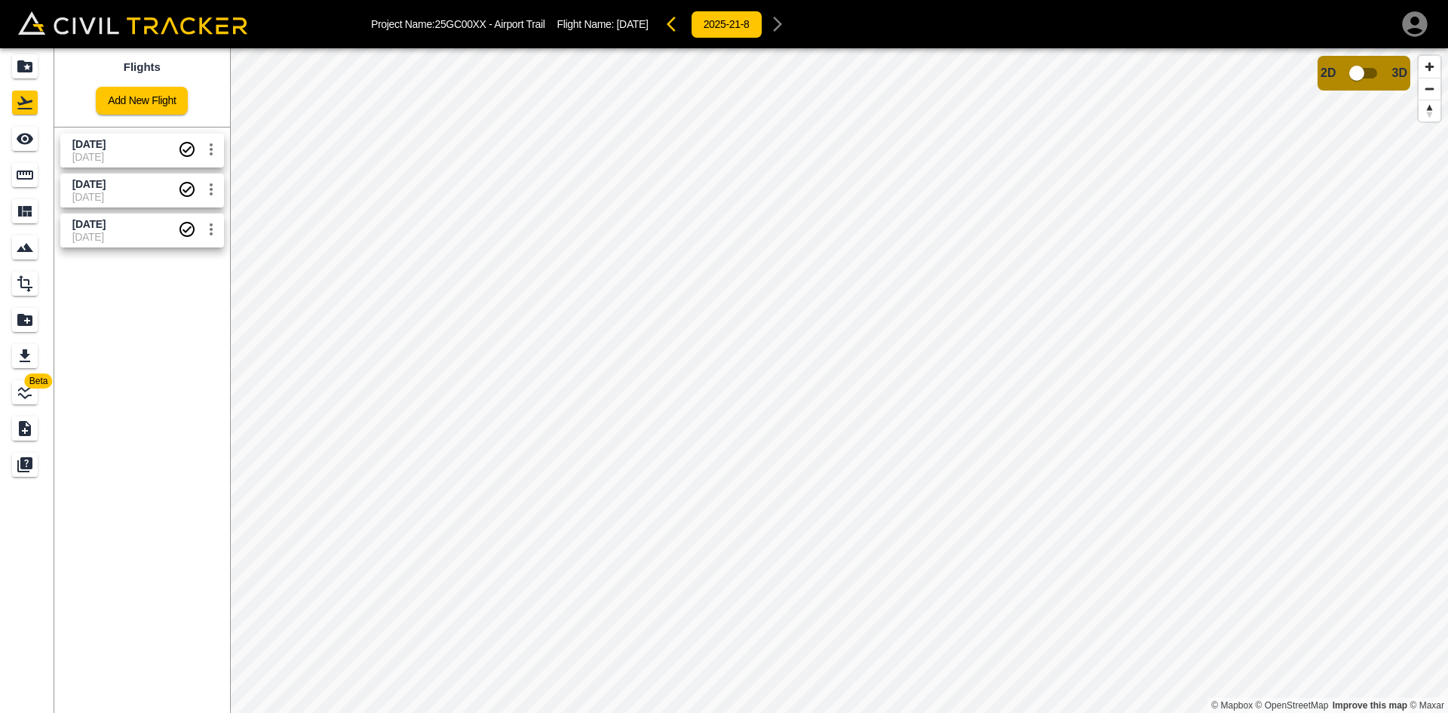
click at [127, 158] on span "[DATE]" at bounding box center [125, 157] width 106 height 12
click at [45, 143] on link at bounding box center [27, 139] width 54 height 36
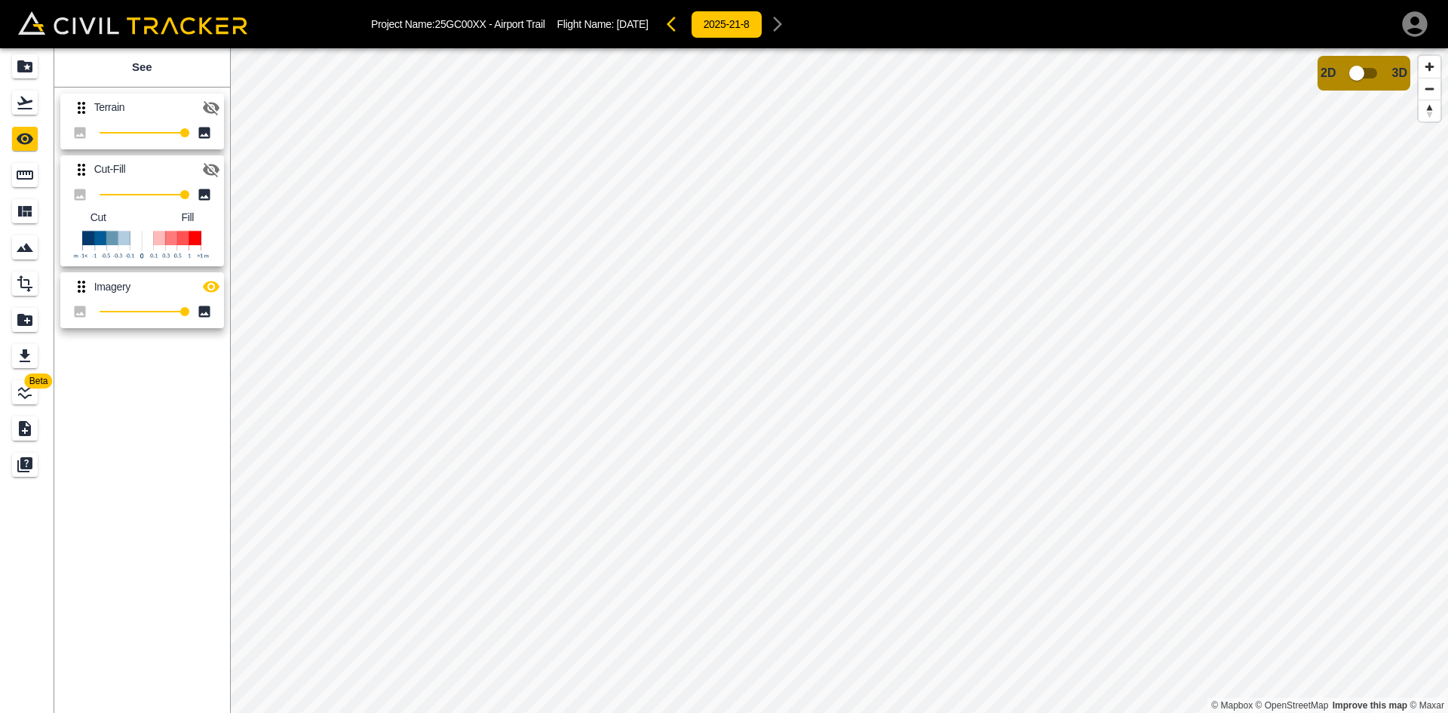
click at [213, 282] on icon "button" at bounding box center [211, 286] width 17 height 11
click at [213, 282] on icon "button" at bounding box center [211, 287] width 17 height 14
click at [32, 109] on icon "Flights" at bounding box center [25, 103] width 18 height 18
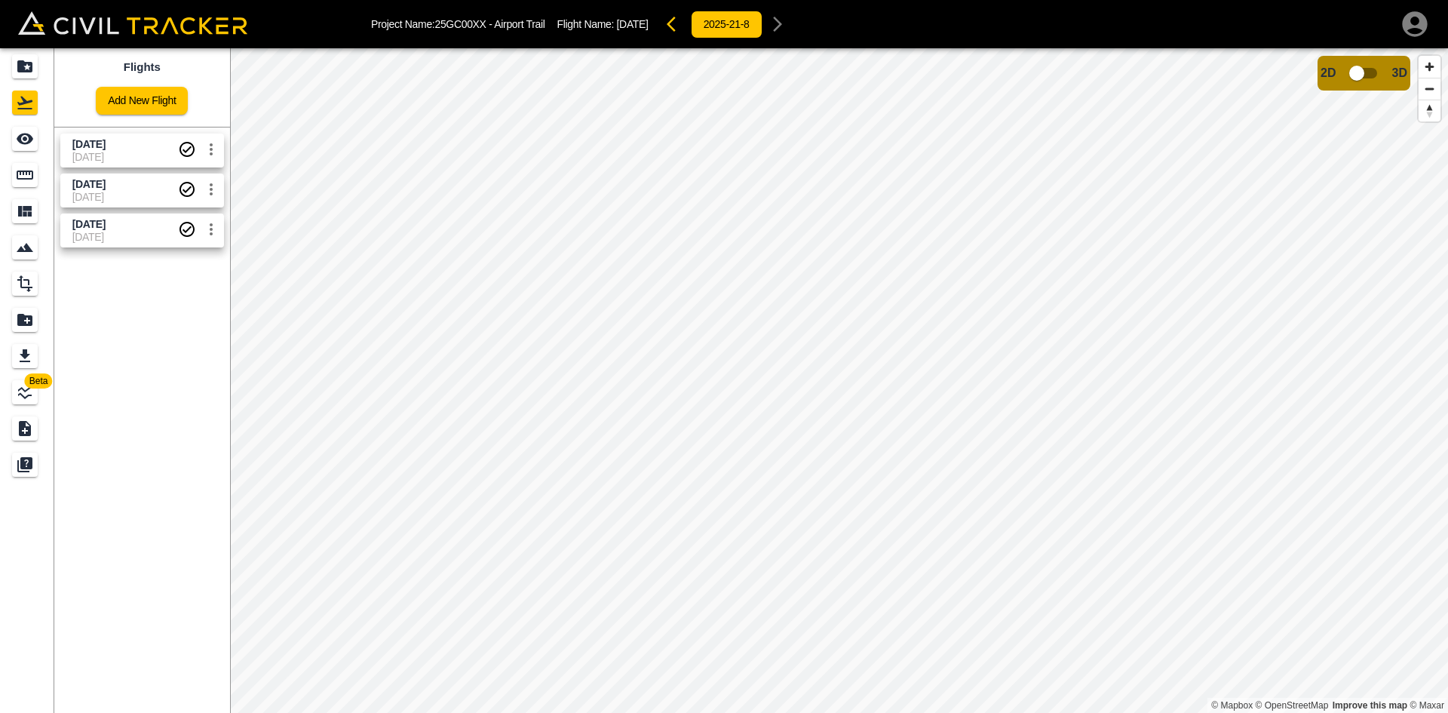
click at [1415, 29] on icon "button" at bounding box center [1415, 24] width 30 height 30
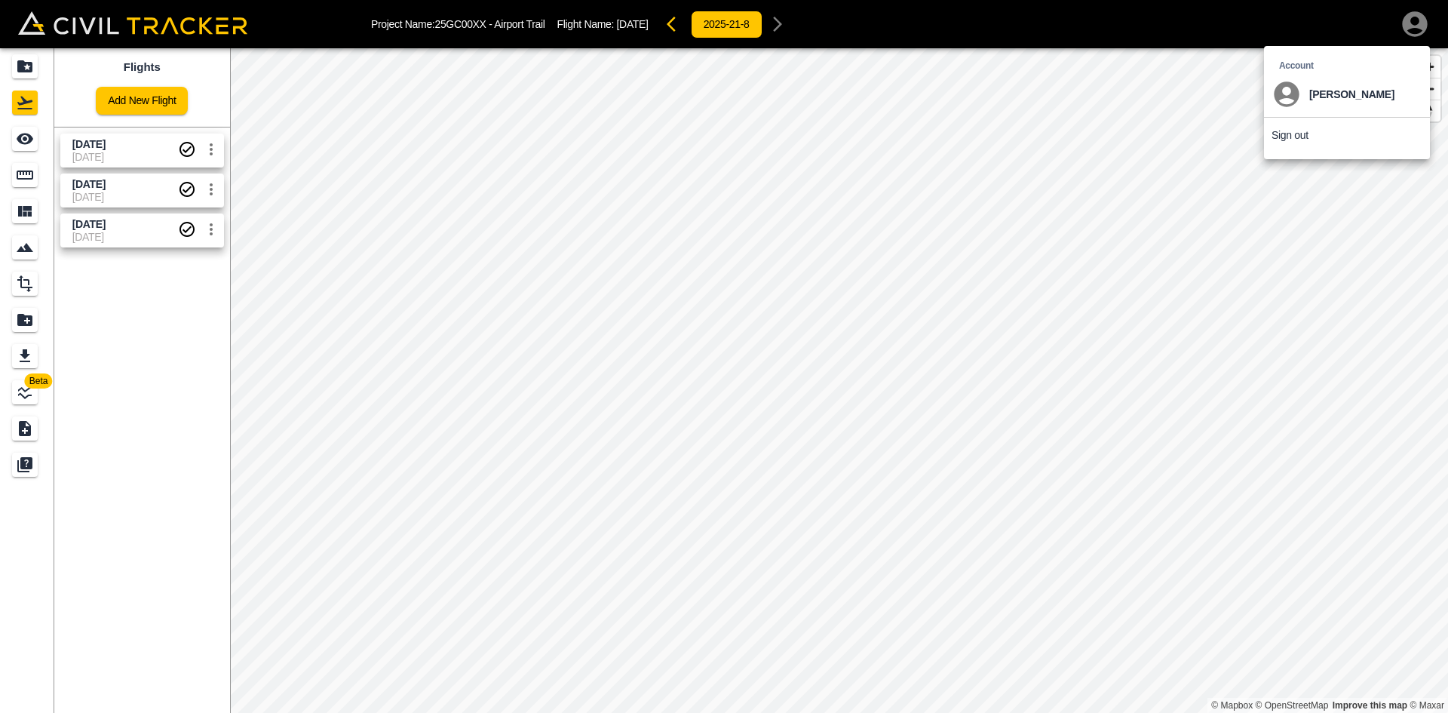
click at [1281, 129] on p "Sign out" at bounding box center [1290, 135] width 37 height 12
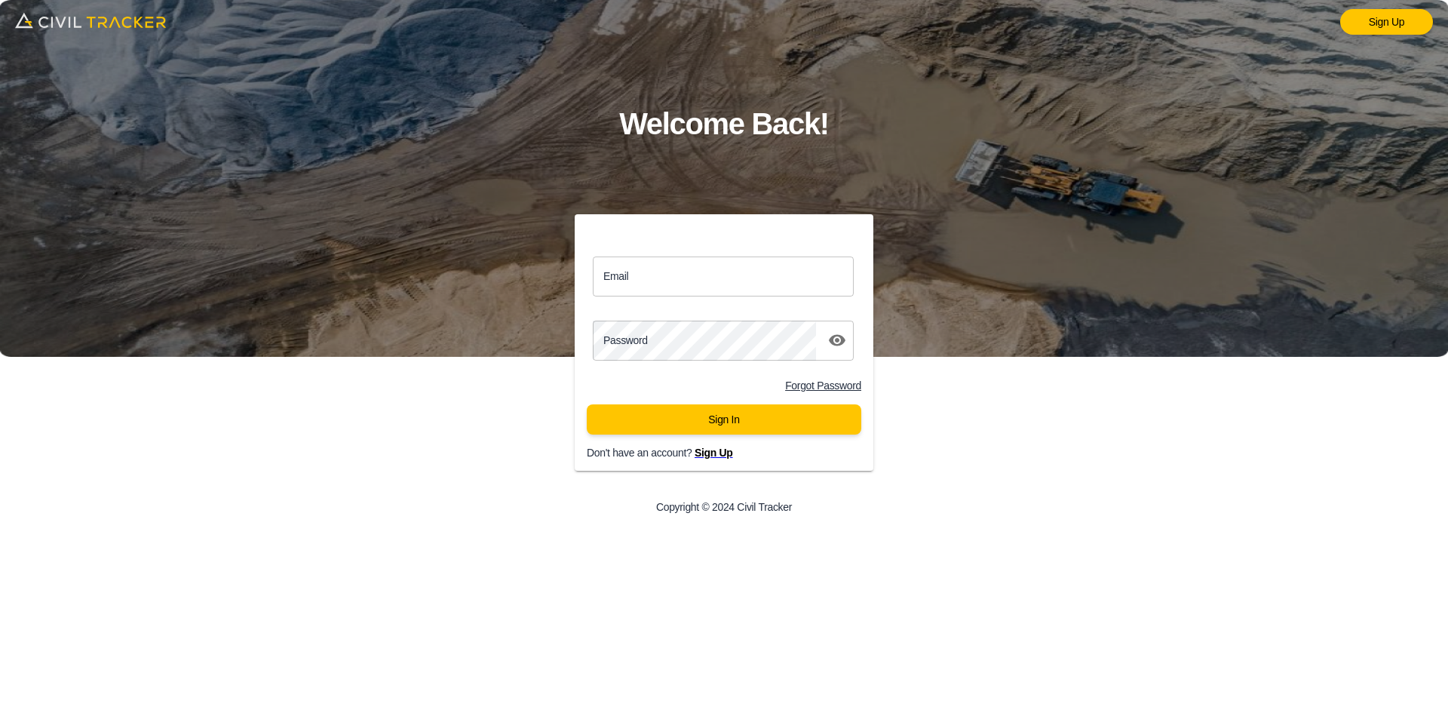
click at [788, 284] on input "Email" at bounding box center [723, 276] width 261 height 40
type input "matthew.burgess@graham.ca"
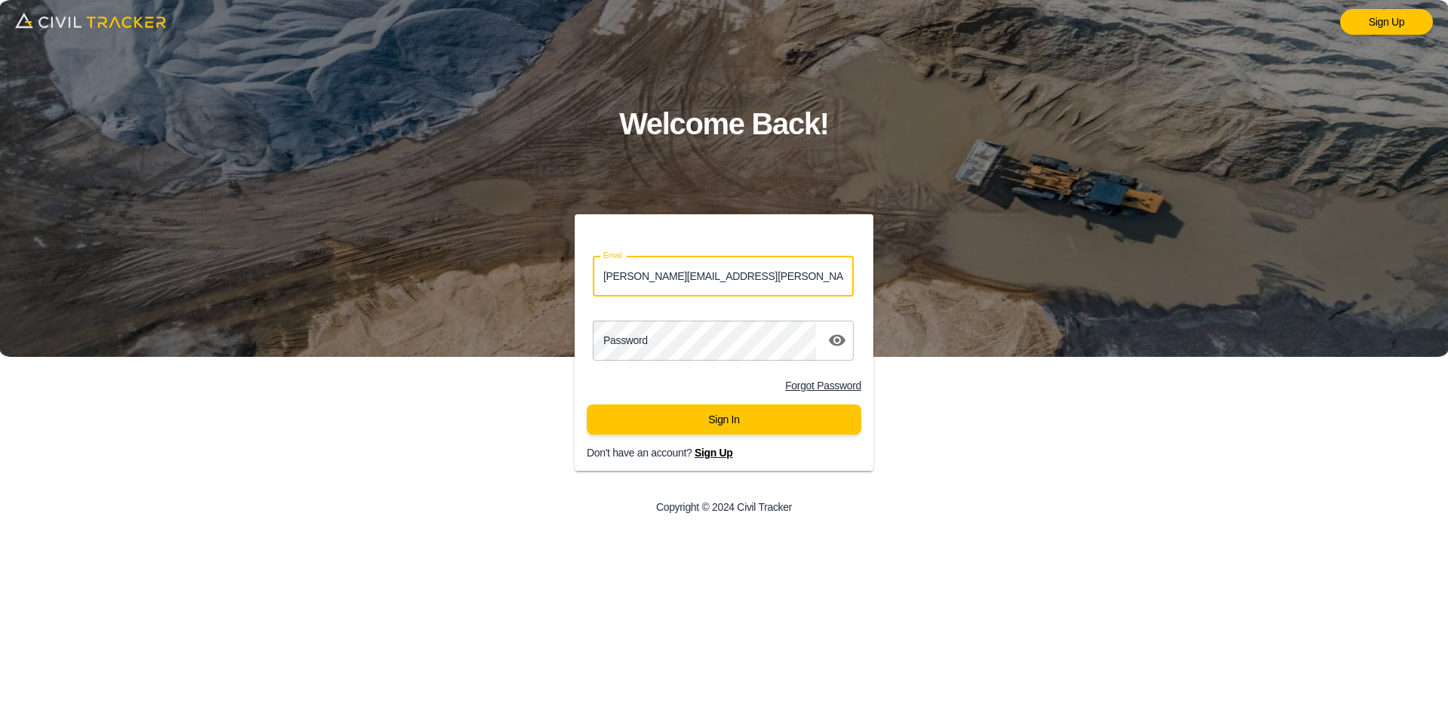
click at [628, 630] on div "Sign Up Welcome Back! Email matthew.burgess@graham.ca Email Password password F…" at bounding box center [724, 356] width 1448 height 713
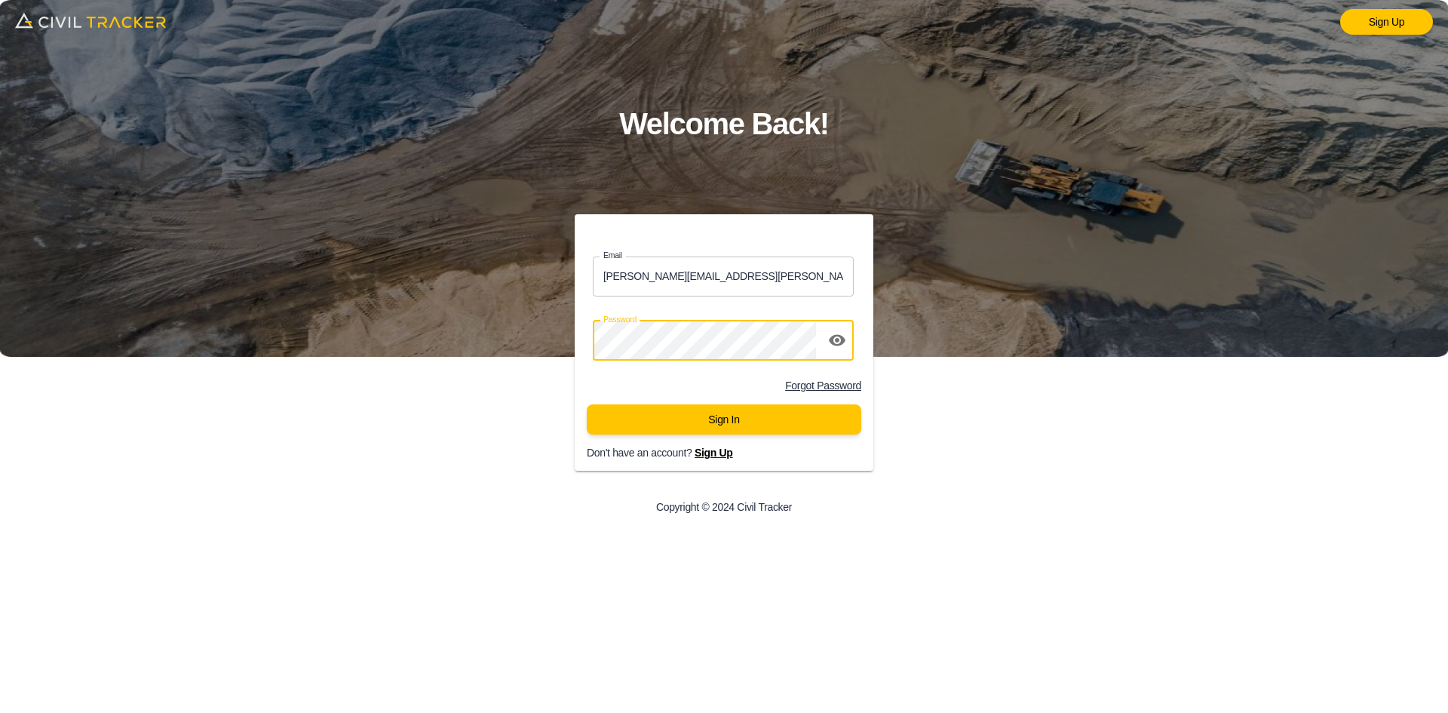
click at [653, 421] on button "Sign In" at bounding box center [724, 419] width 275 height 30
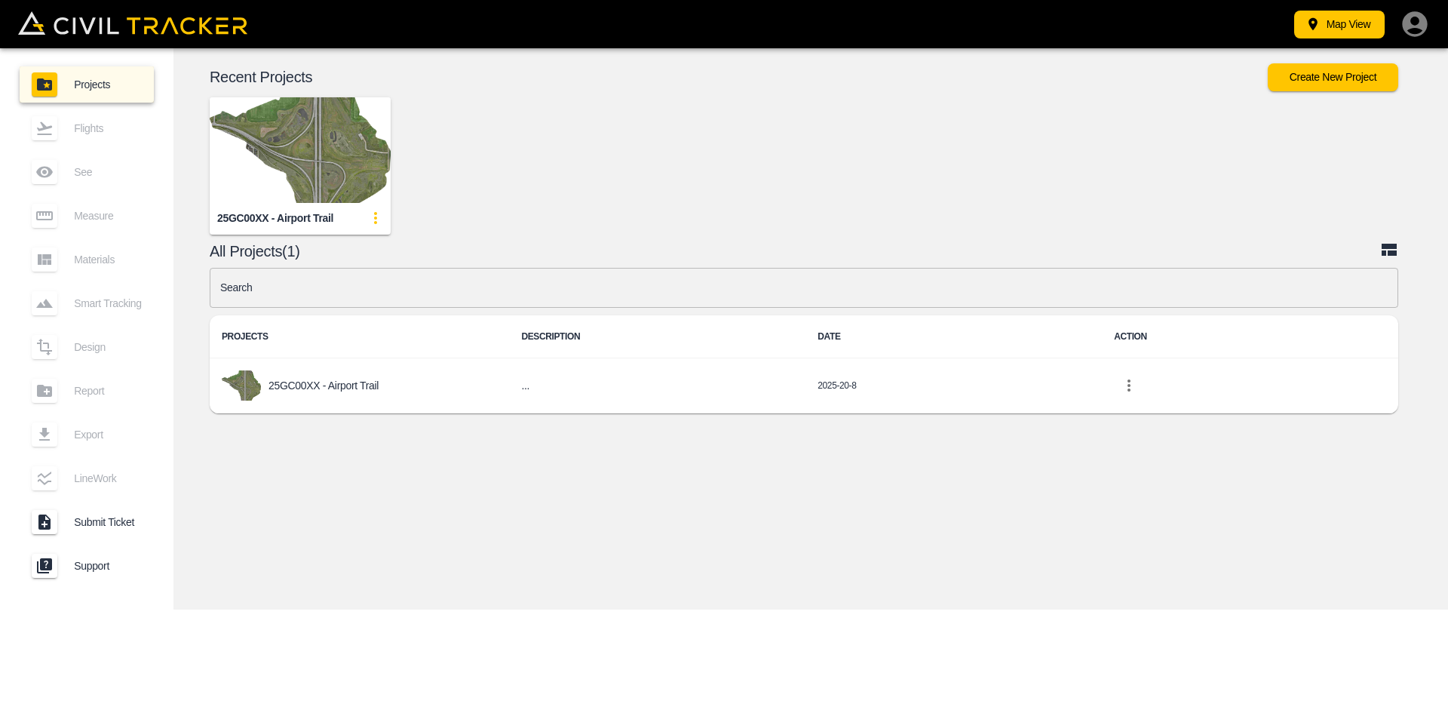
click at [349, 170] on img "button" at bounding box center [300, 150] width 181 height 106
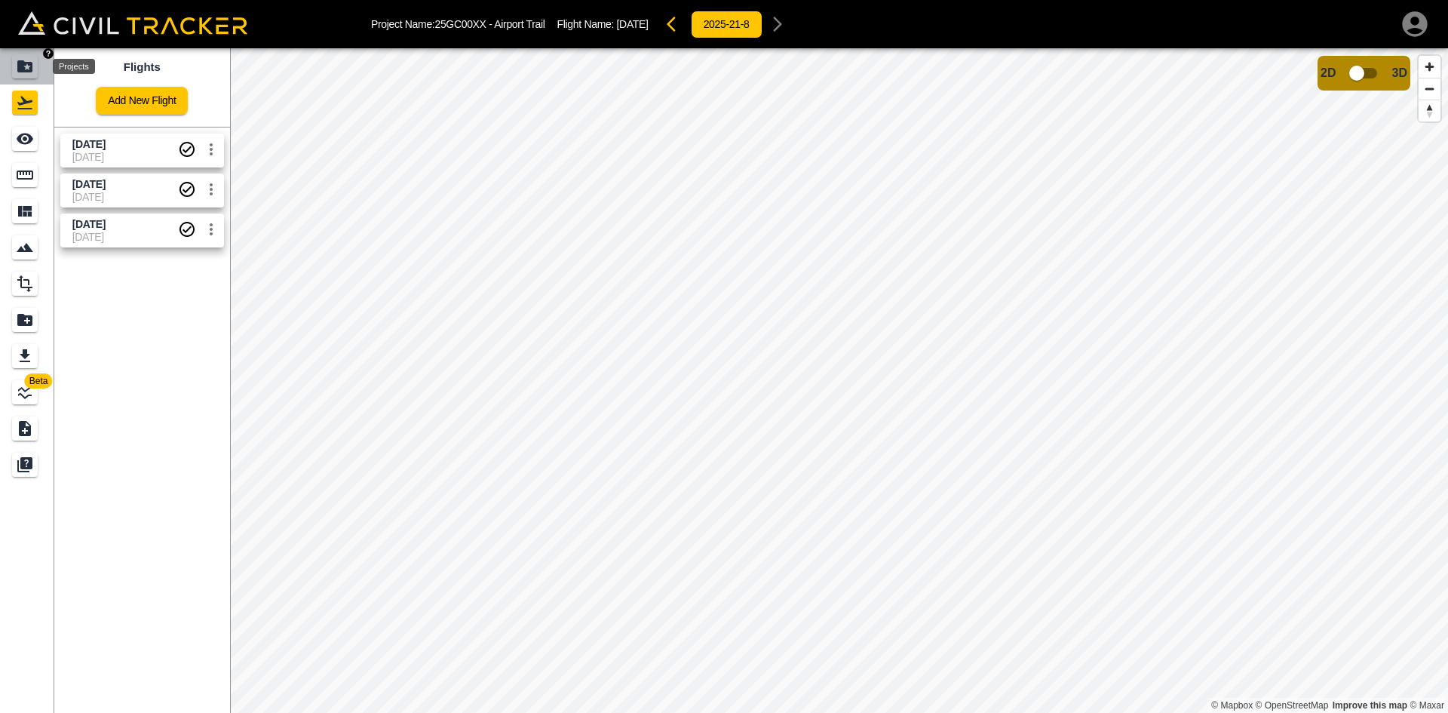
click at [30, 74] on icon "Projects" at bounding box center [25, 66] width 18 height 18
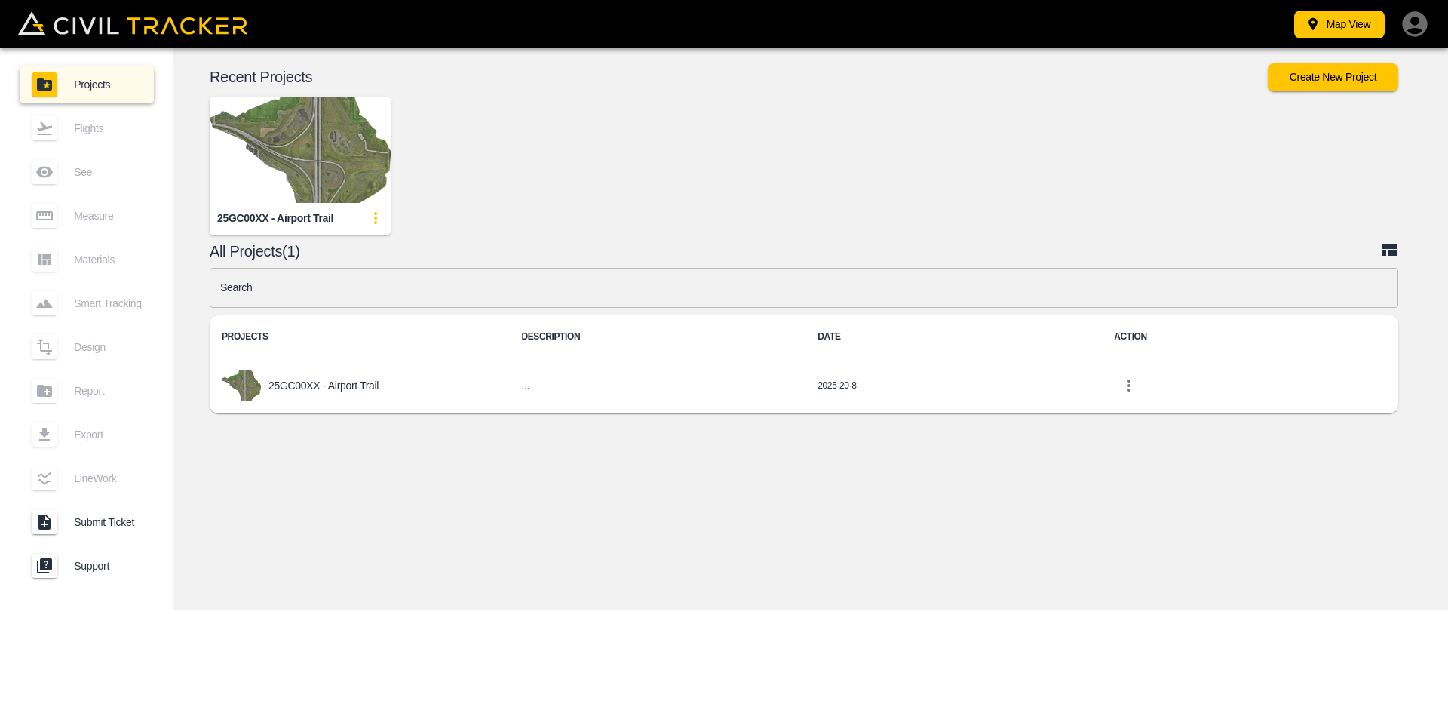
click at [1410, 23] on icon "button" at bounding box center [1414, 23] width 25 height 25
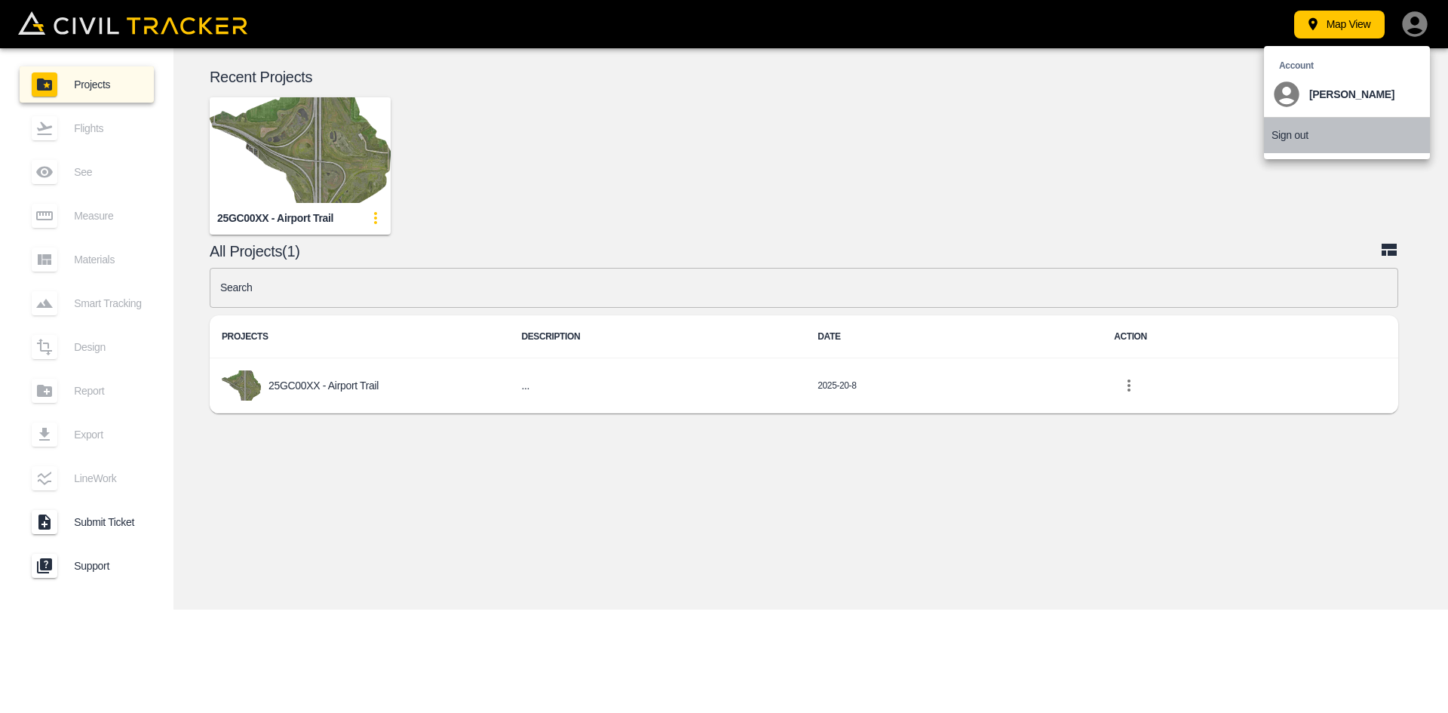
click at [1266, 135] on li "Sign out" at bounding box center [1347, 135] width 166 height 35
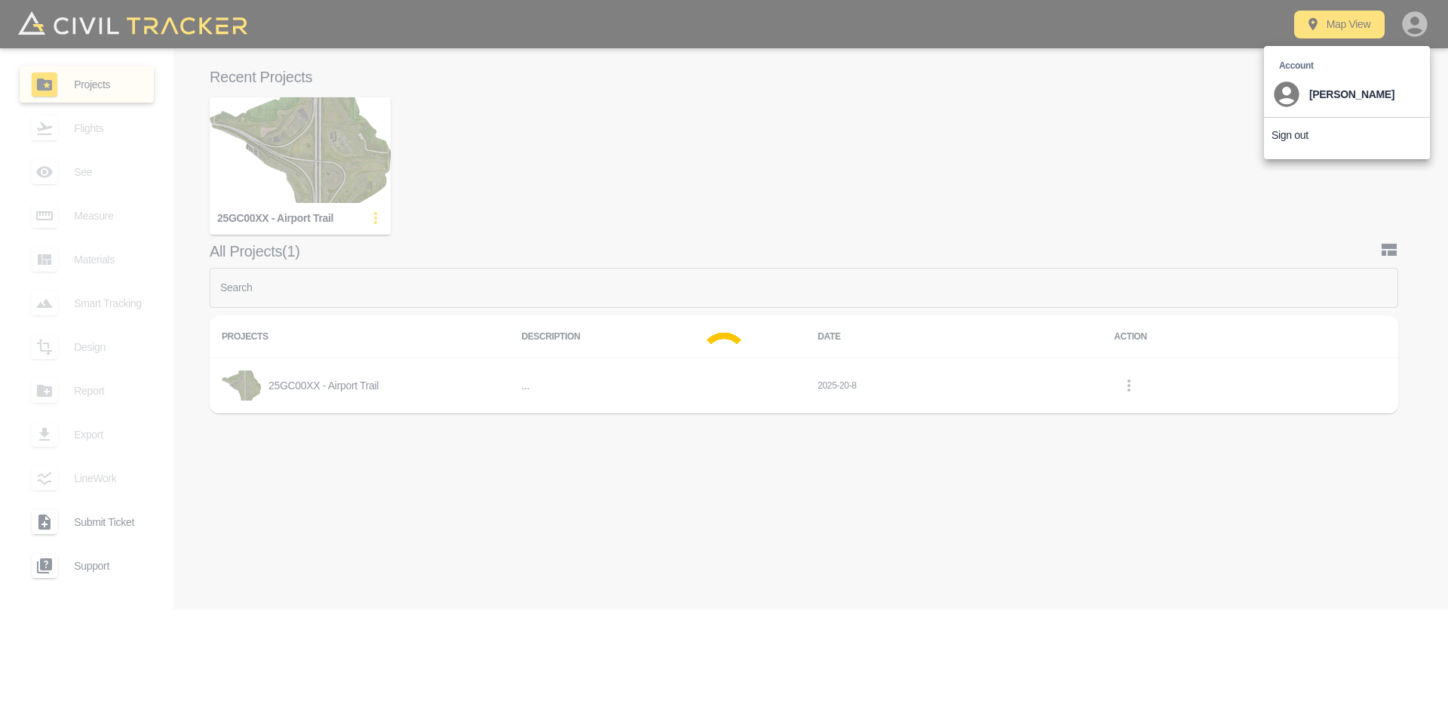
click at [1276, 131] on p "Sign out" at bounding box center [1290, 135] width 37 height 12
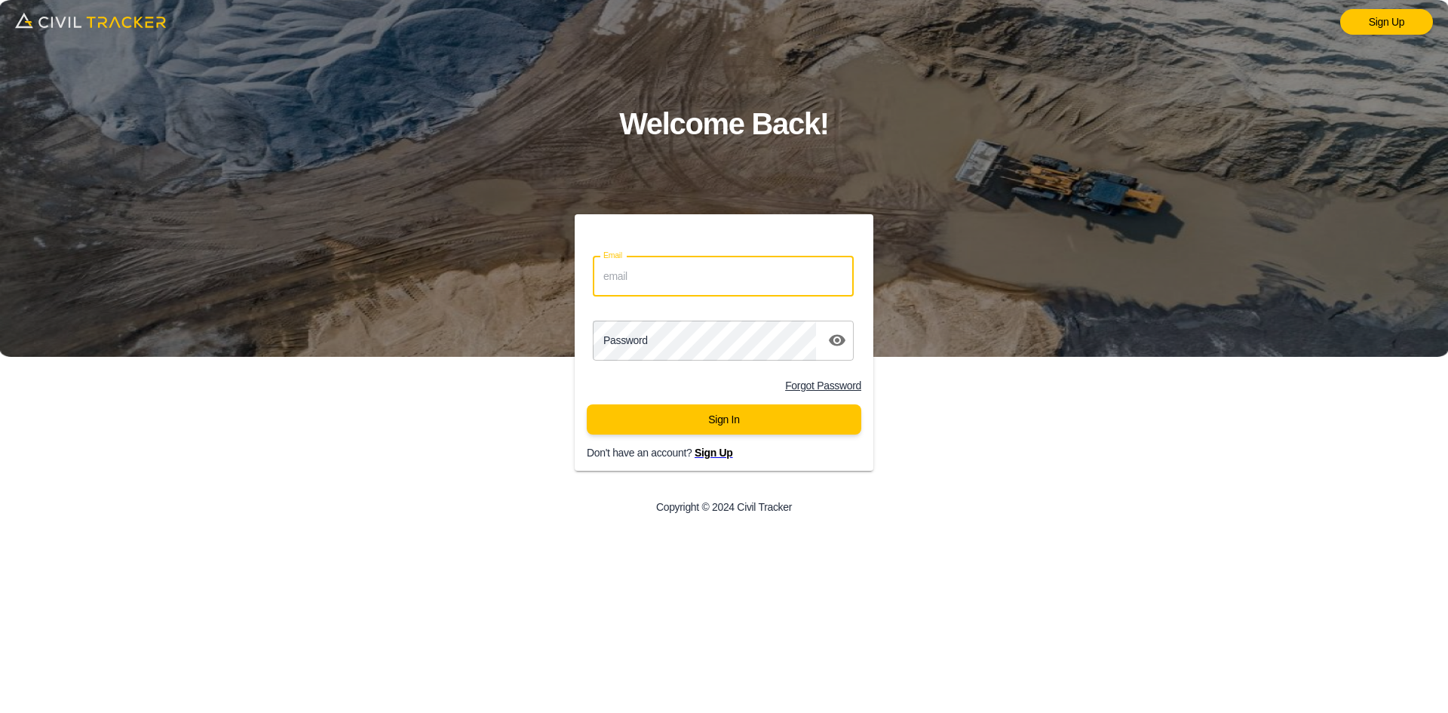
click at [686, 286] on input "Email" at bounding box center [723, 276] width 261 height 40
type input "[PERSON_NAME][EMAIL_ADDRESS][PERSON_NAME][PERSON_NAME][DOMAIN_NAME]"
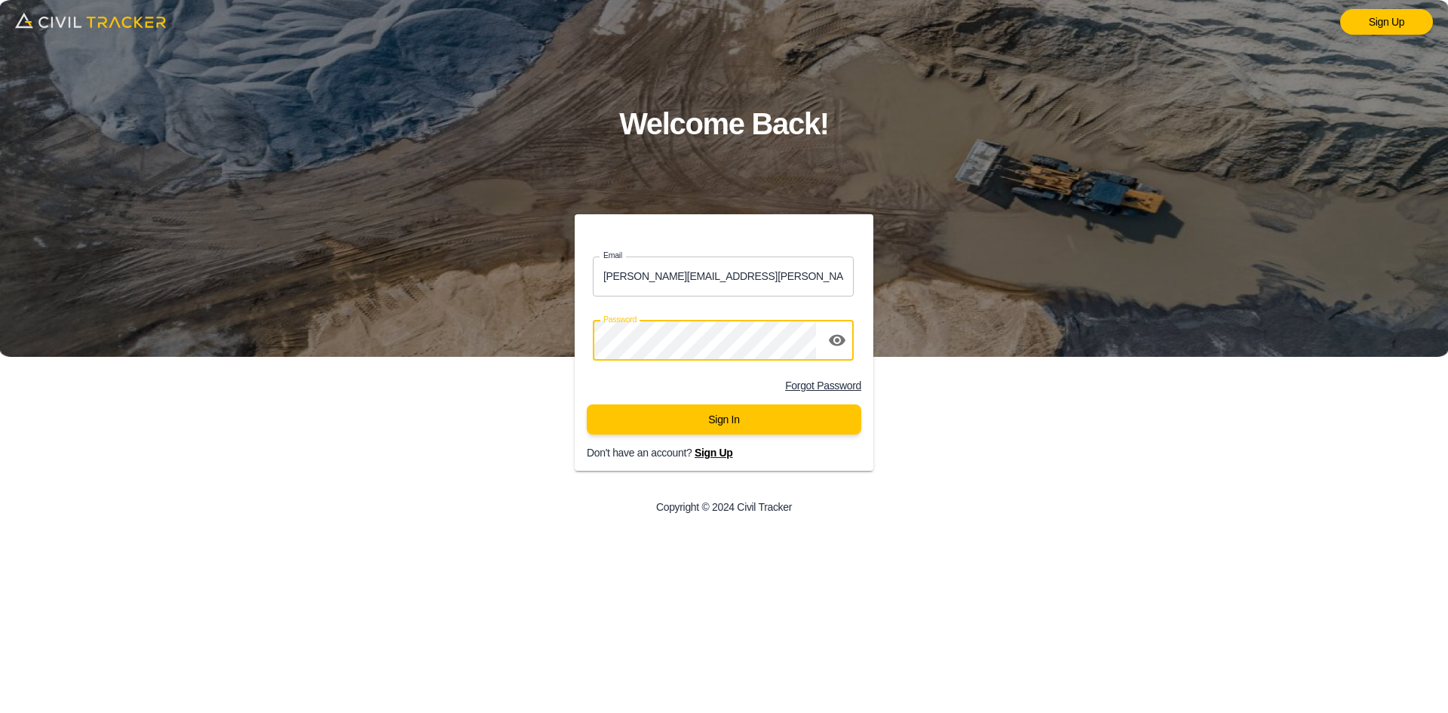
click button "Sign In" at bounding box center [724, 419] width 275 height 30
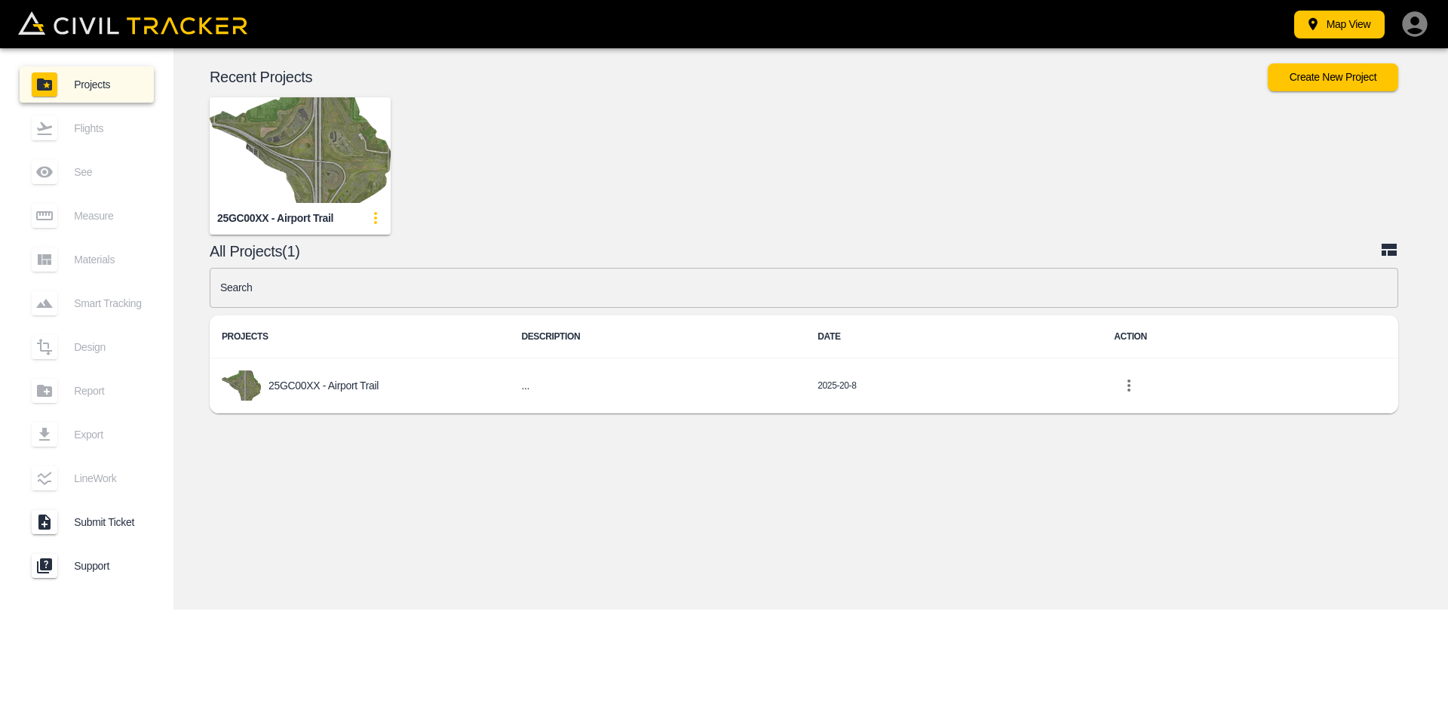
click at [304, 158] on img "button" at bounding box center [300, 150] width 181 height 106
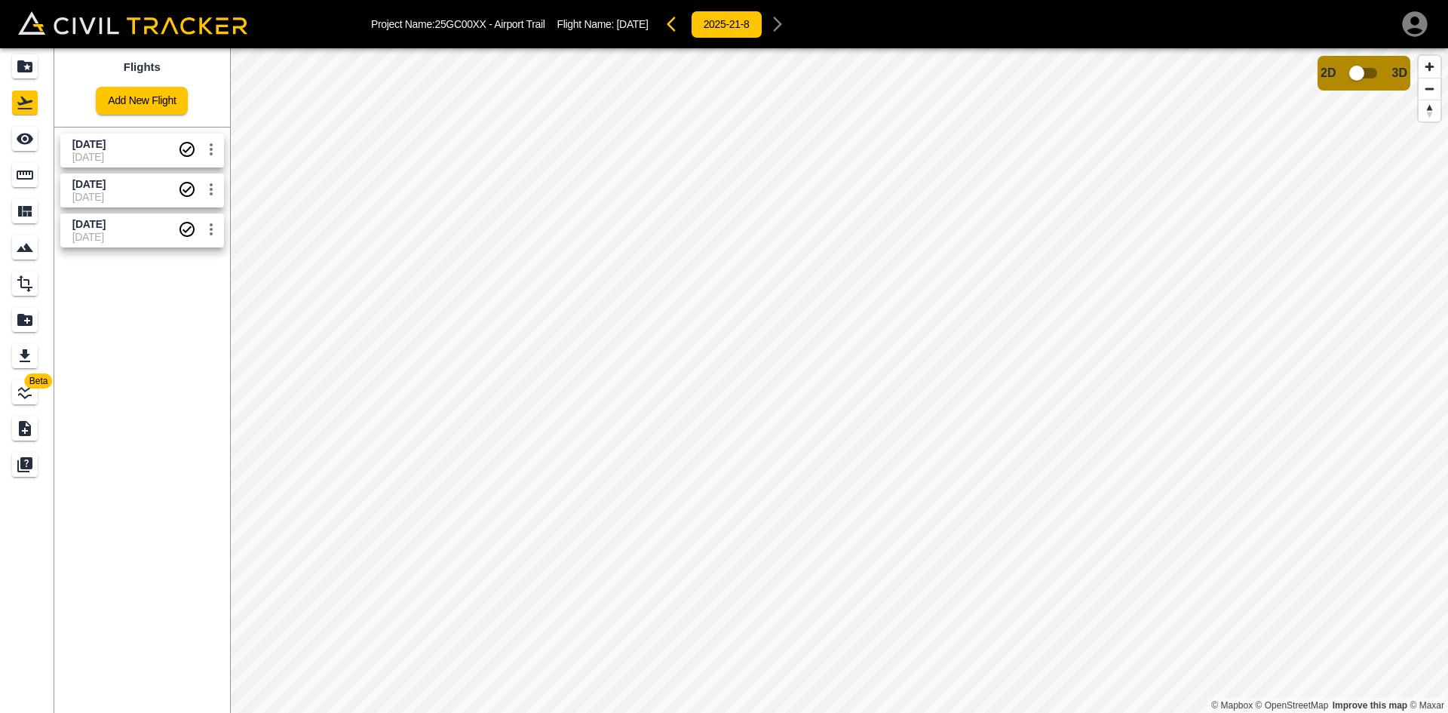
click at [173, 99] on link "Add New Flight" at bounding box center [142, 101] width 92 height 28
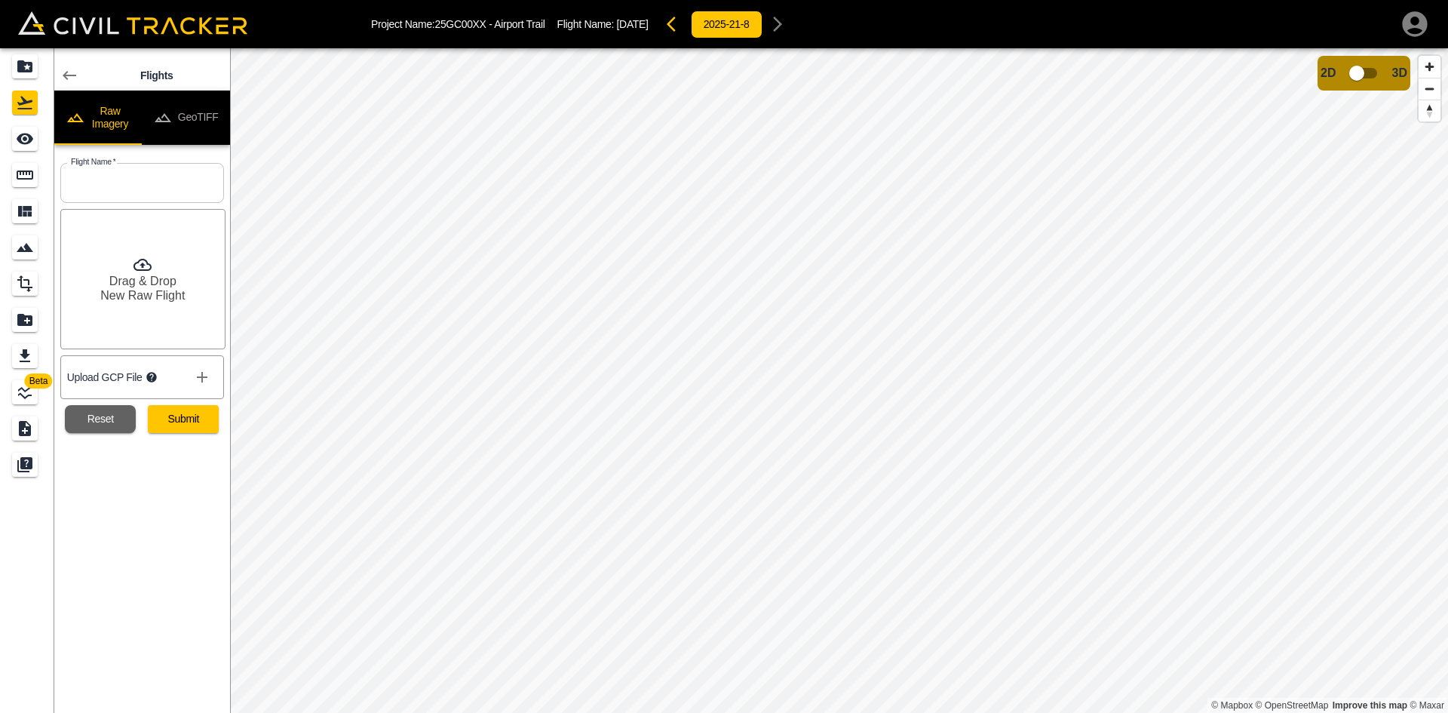
click at [201, 106] on button "GeoTIFF" at bounding box center [186, 118] width 88 height 54
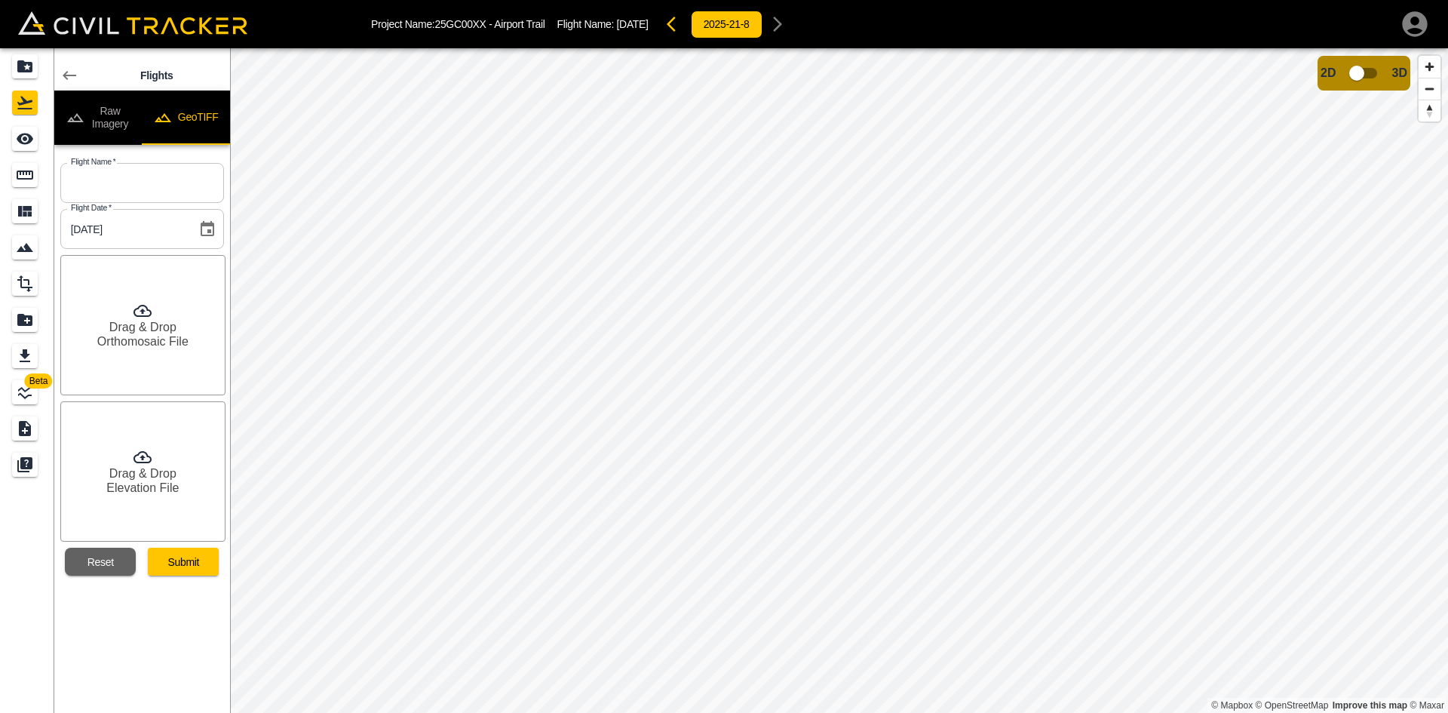
click at [201, 106] on button "GeoTIFF" at bounding box center [186, 118] width 88 height 54
click at [201, 123] on button "GeoTIFF" at bounding box center [186, 118] width 88 height 54
click at [174, 193] on input "text" at bounding box center [142, 183] width 164 height 40
type input "[DATE]"
click at [108, 343] on h6 "Orthomosaic File" at bounding box center [142, 341] width 91 height 14
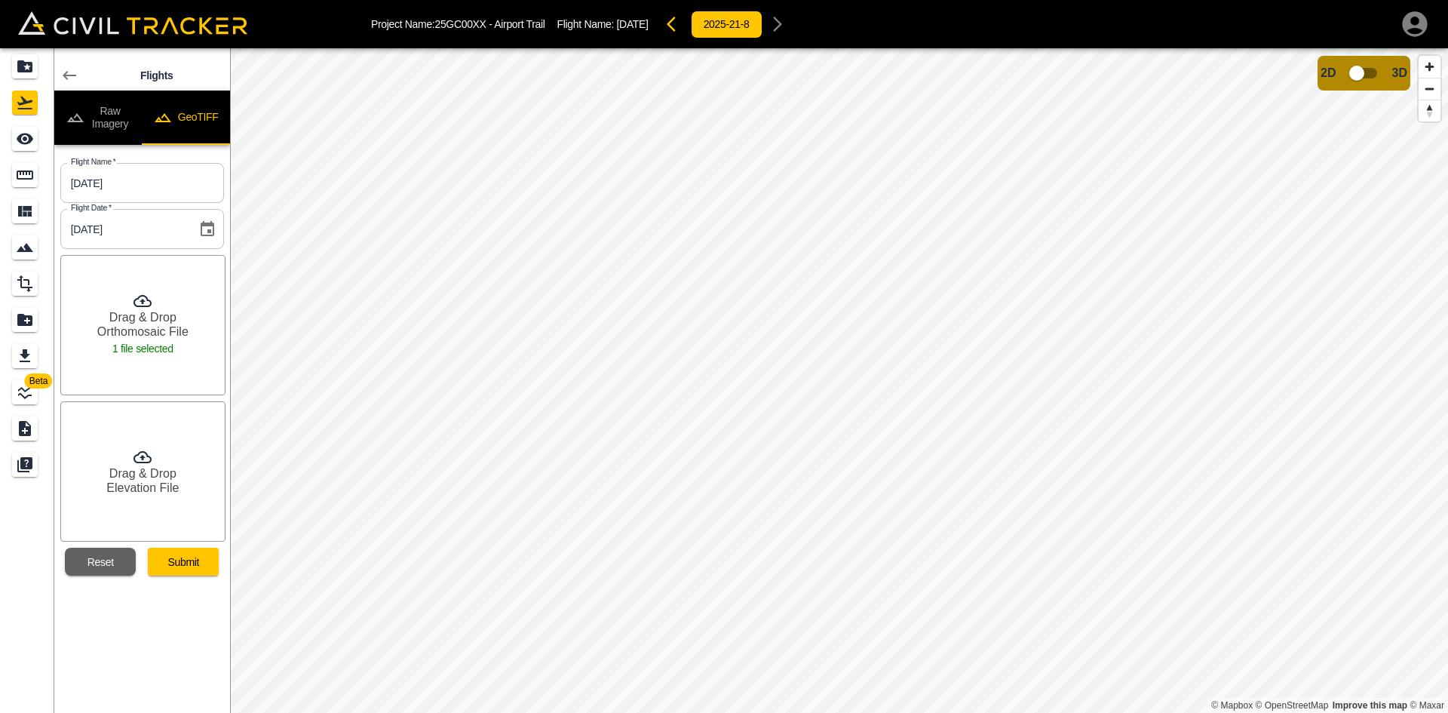
click at [135, 481] on h6 "Elevation File" at bounding box center [142, 488] width 72 height 14
click at [189, 565] on button "Submit" at bounding box center [183, 562] width 71 height 28
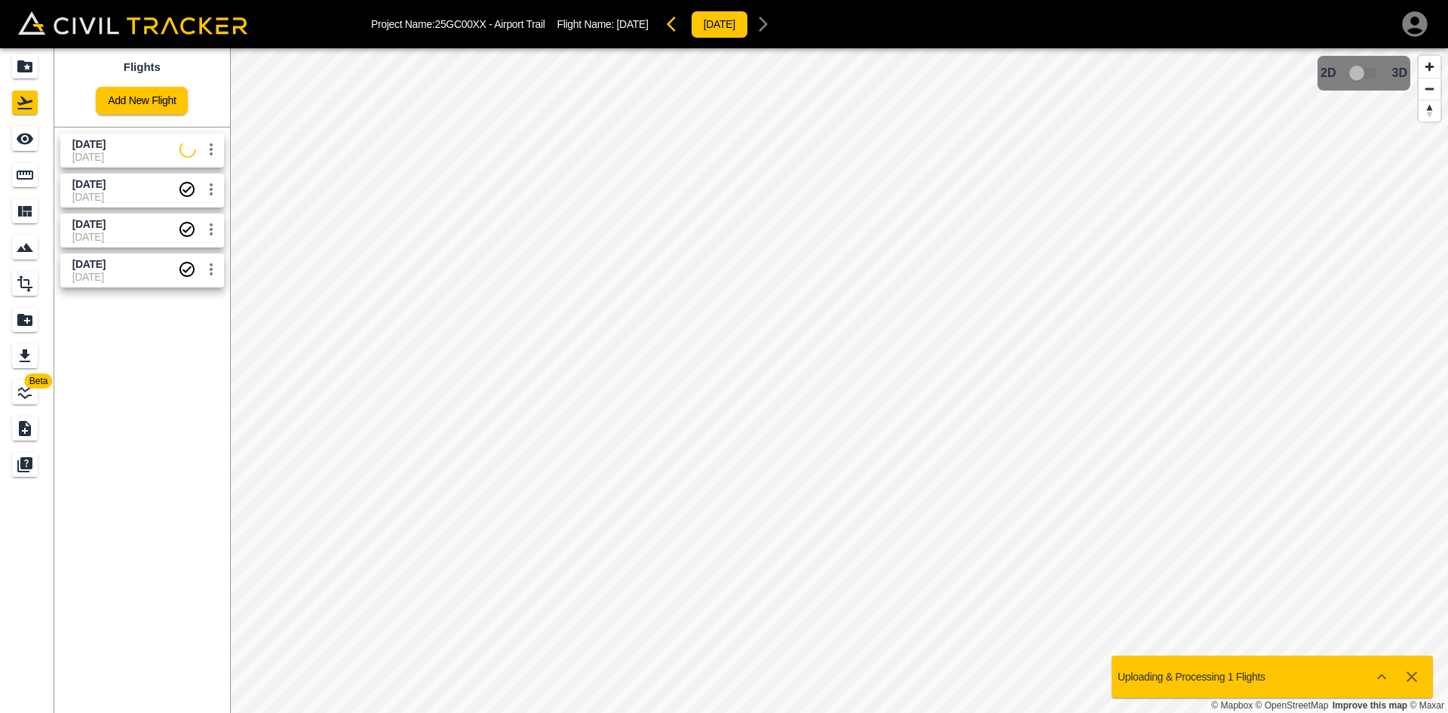
click at [97, 144] on span "[DATE]" at bounding box center [88, 144] width 33 height 12
click at [22, 143] on icon "See" at bounding box center [25, 139] width 17 height 11
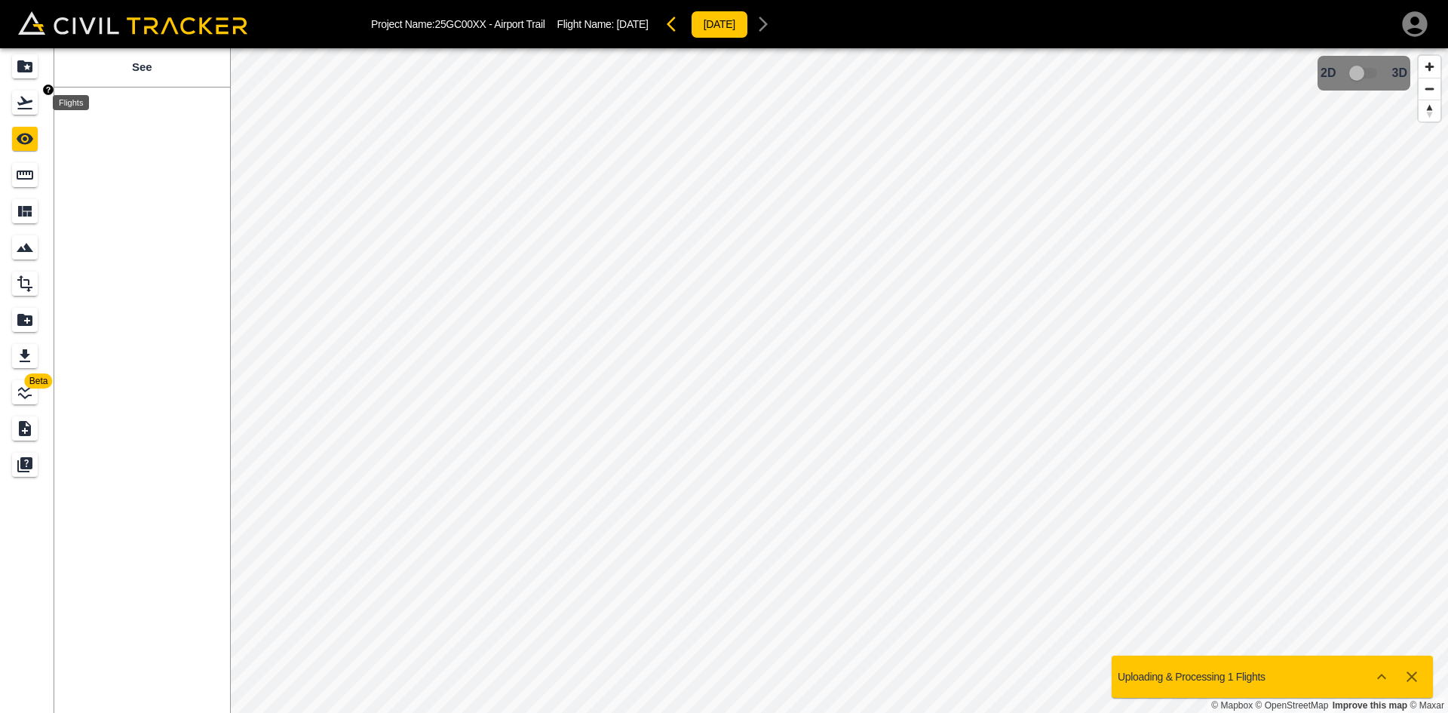
click at [31, 102] on icon "Flights" at bounding box center [24, 103] width 15 height 13
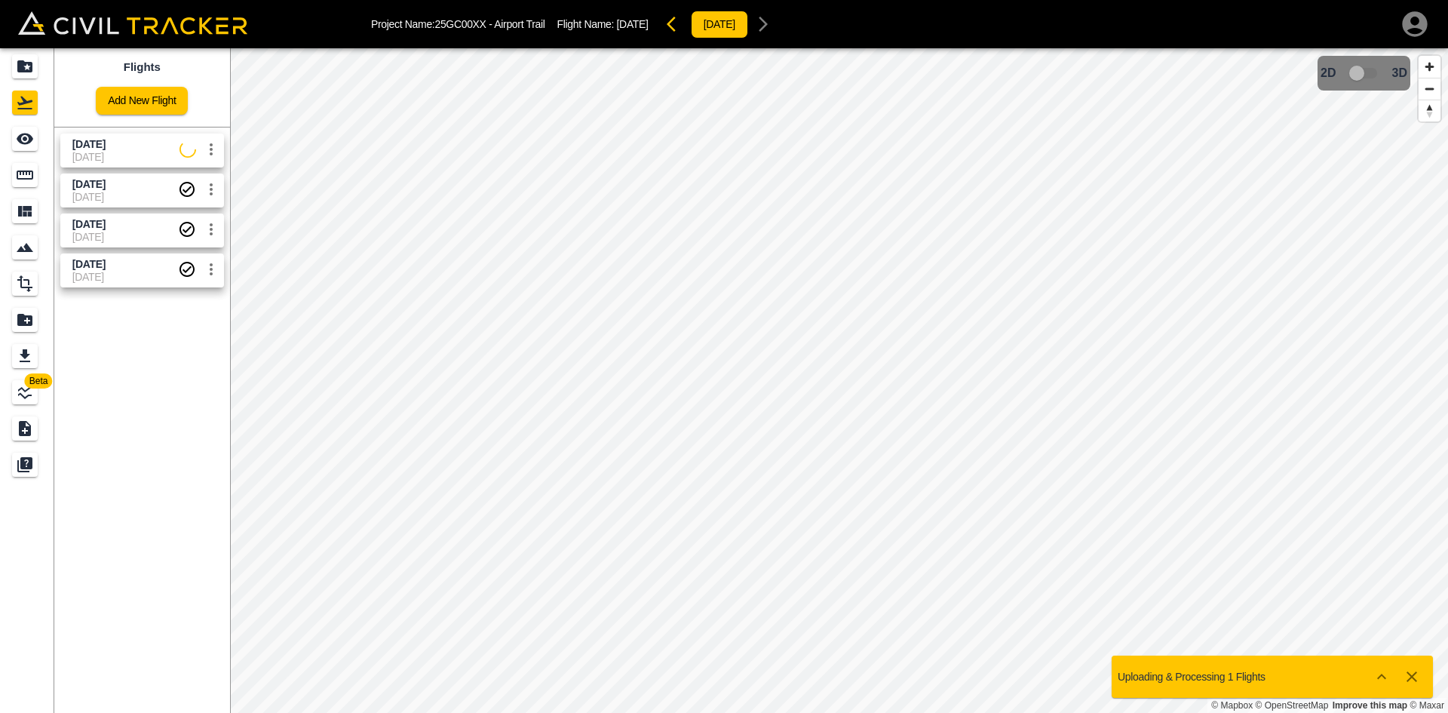
click at [140, 154] on span "[DATE]" at bounding box center [125, 157] width 107 height 12
click at [31, 147] on icon "See" at bounding box center [25, 139] width 18 height 18
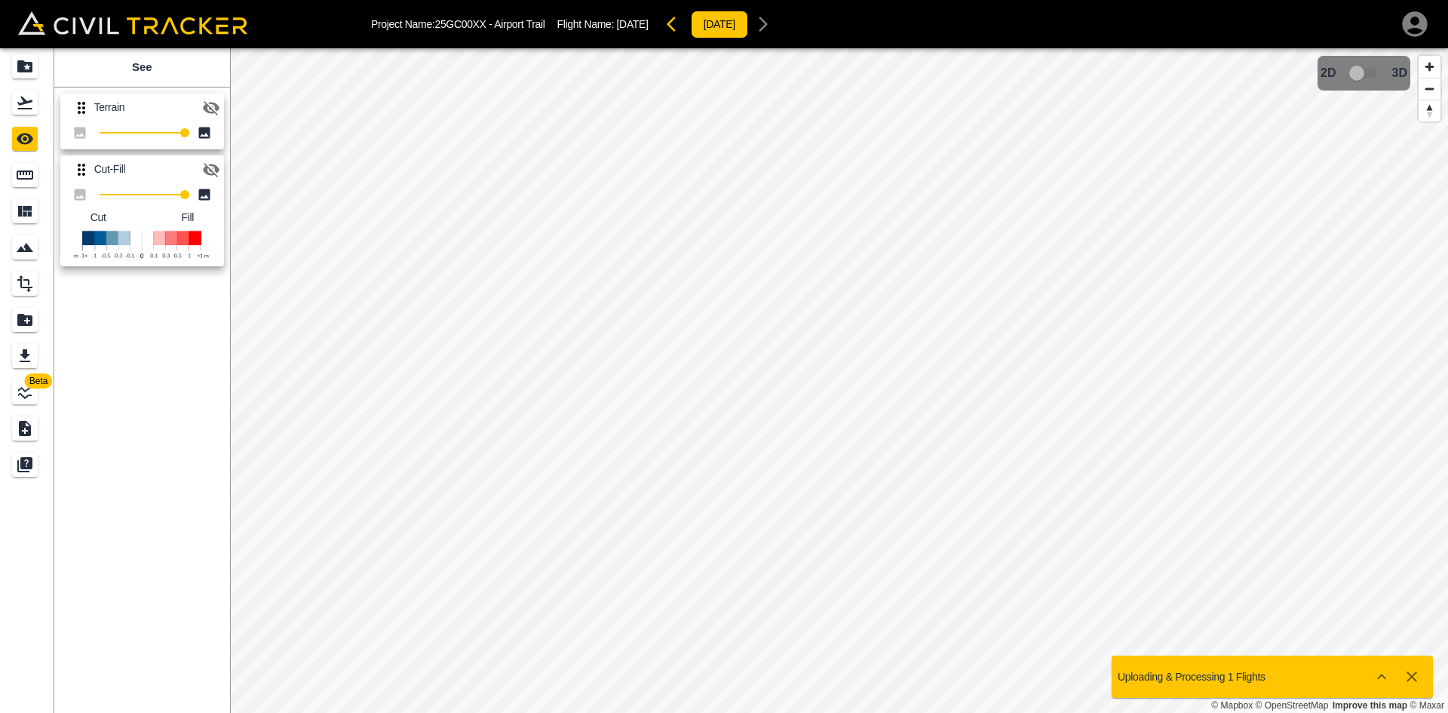
click at [213, 109] on icon "button" at bounding box center [211, 108] width 18 height 18
click at [209, 174] on icon "button" at bounding box center [211, 170] width 17 height 14
click at [210, 106] on icon "button" at bounding box center [211, 108] width 18 height 18
